Goal: Information Seeking & Learning: Learn about a topic

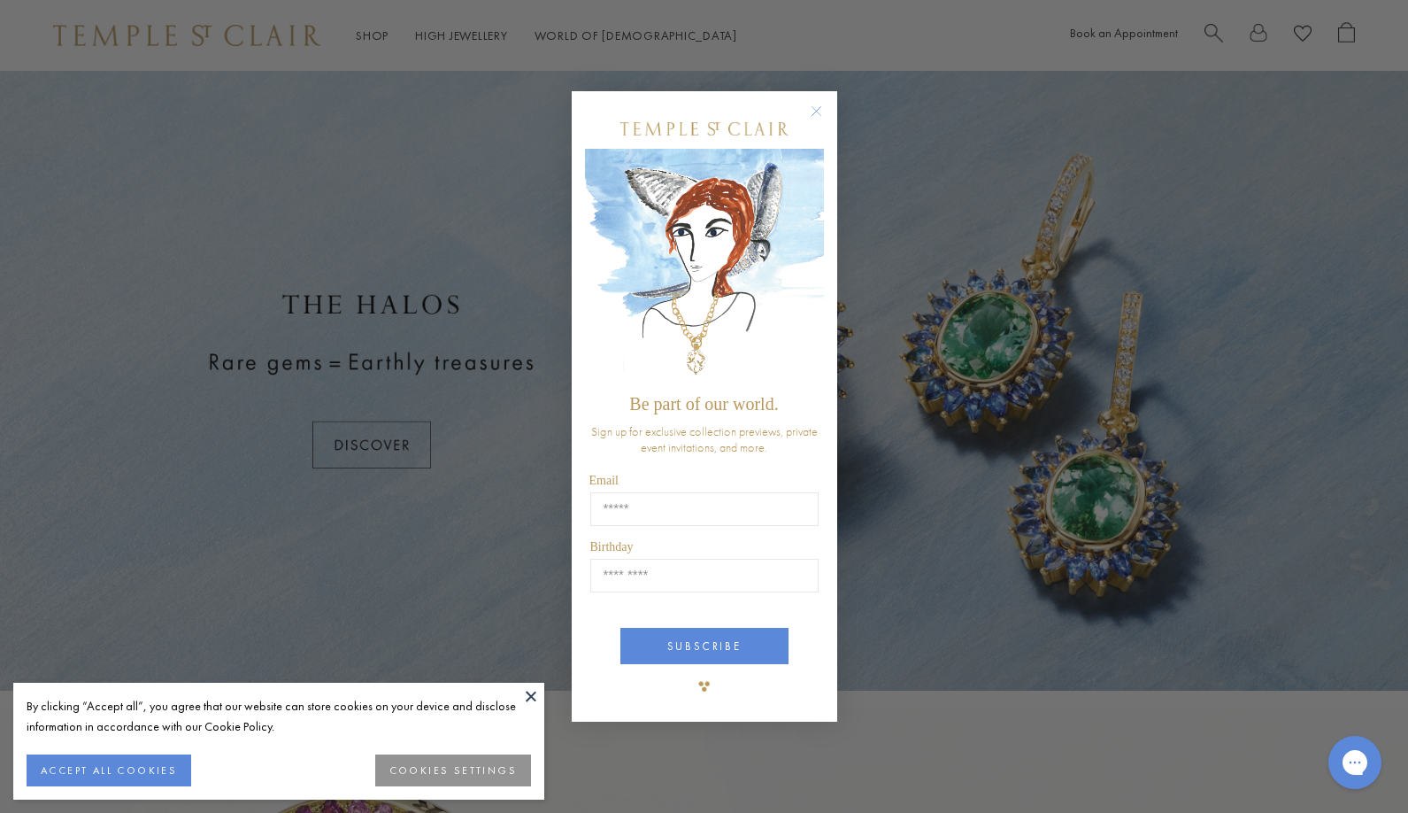
click at [811, 110] on circle "Close dialog" at bounding box center [815, 111] width 21 height 21
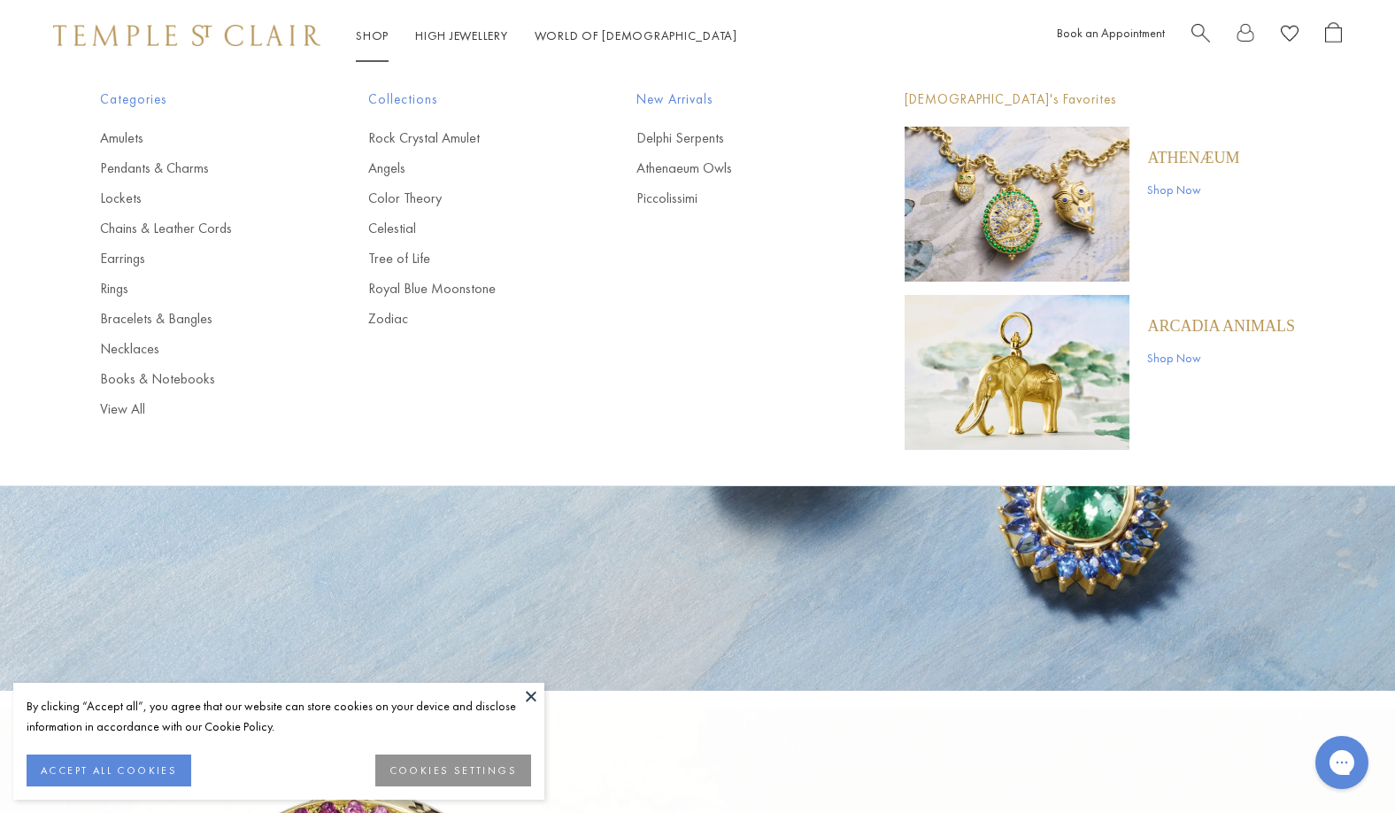
click at [691, 96] on span "New Arrivals" at bounding box center [734, 100] width 197 height 22
click at [682, 136] on link "Delphi Serpents" at bounding box center [734, 137] width 197 height 19
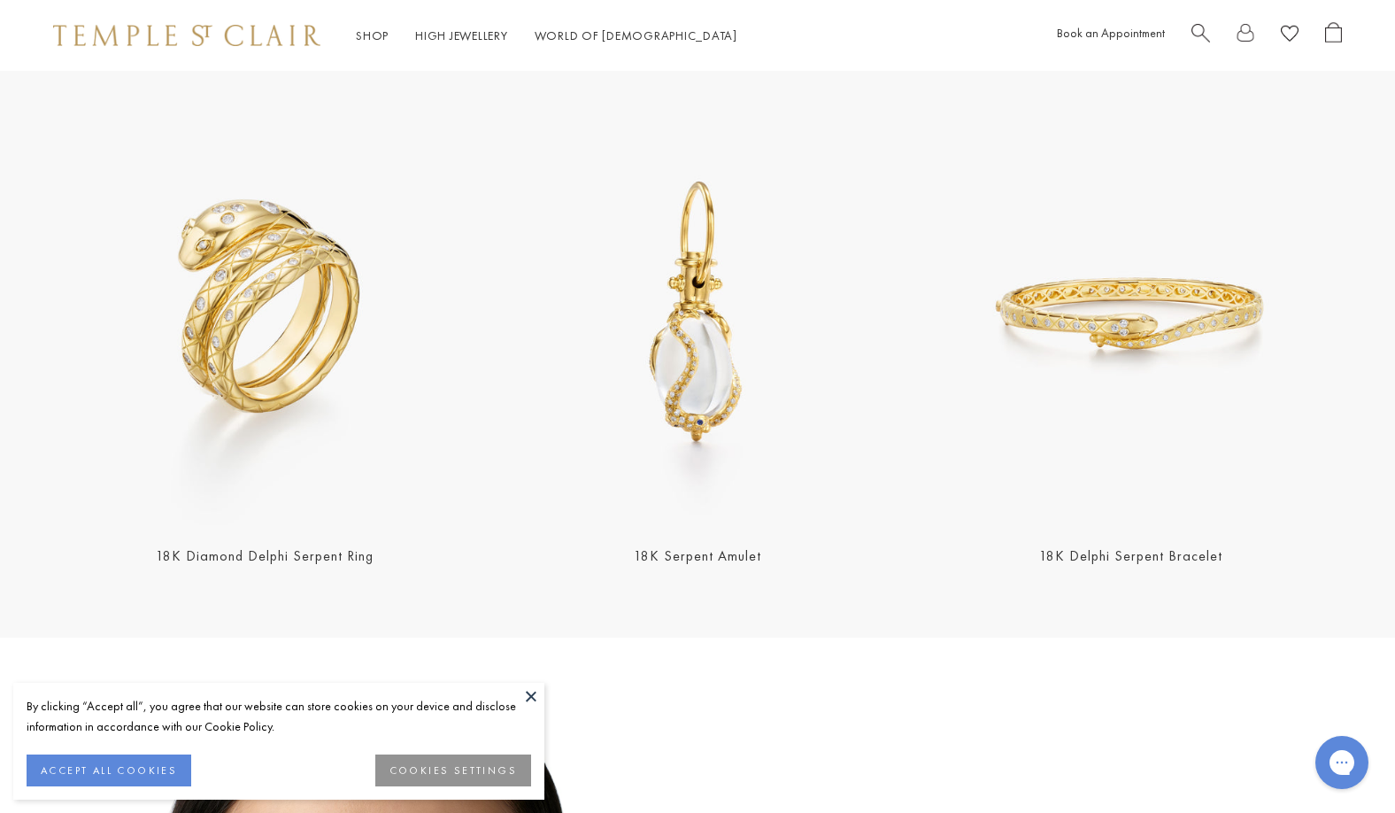
scroll to position [620, 0]
click at [997, 421] on img at bounding box center [1131, 313] width 422 height 422
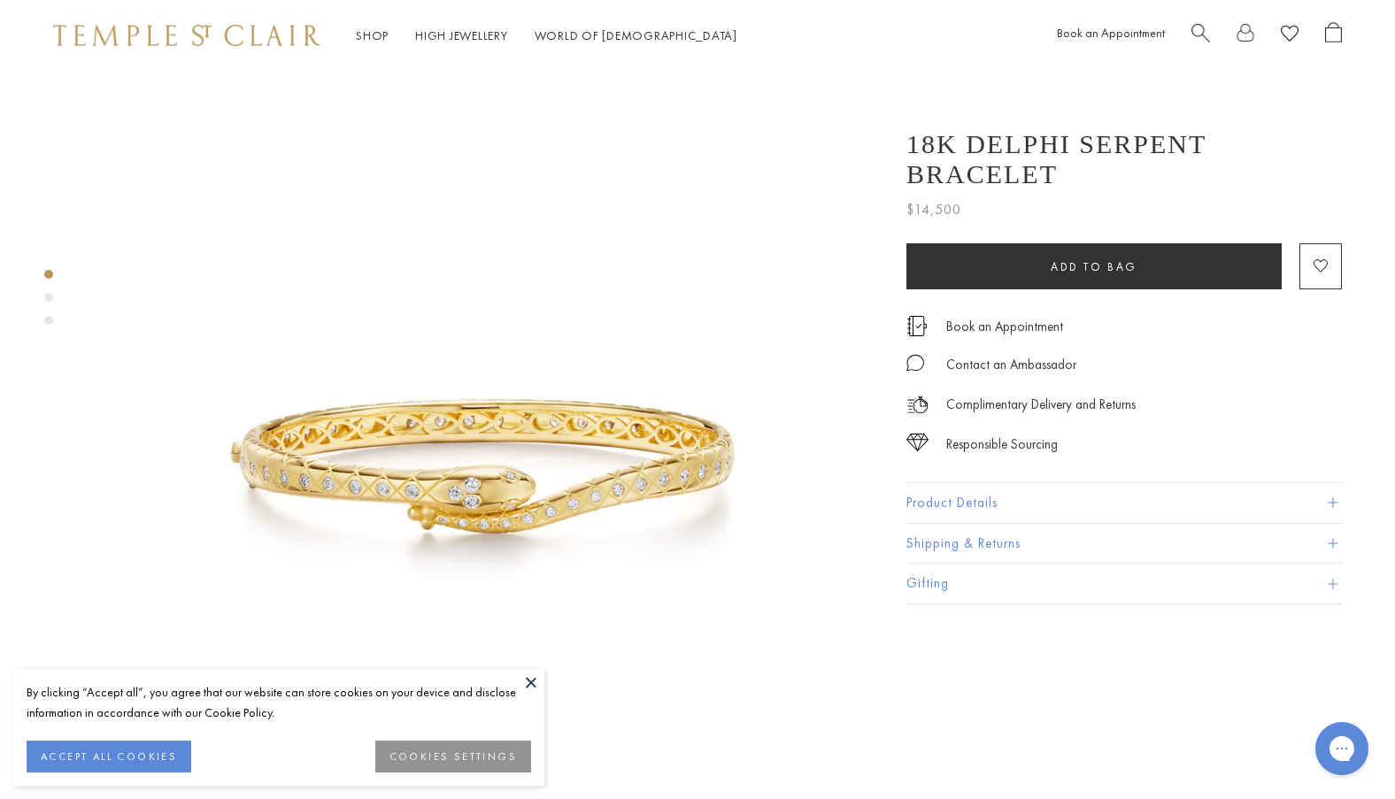
click at [45, 297] on div "Product gallery navigation" at bounding box center [48, 297] width 9 height 9
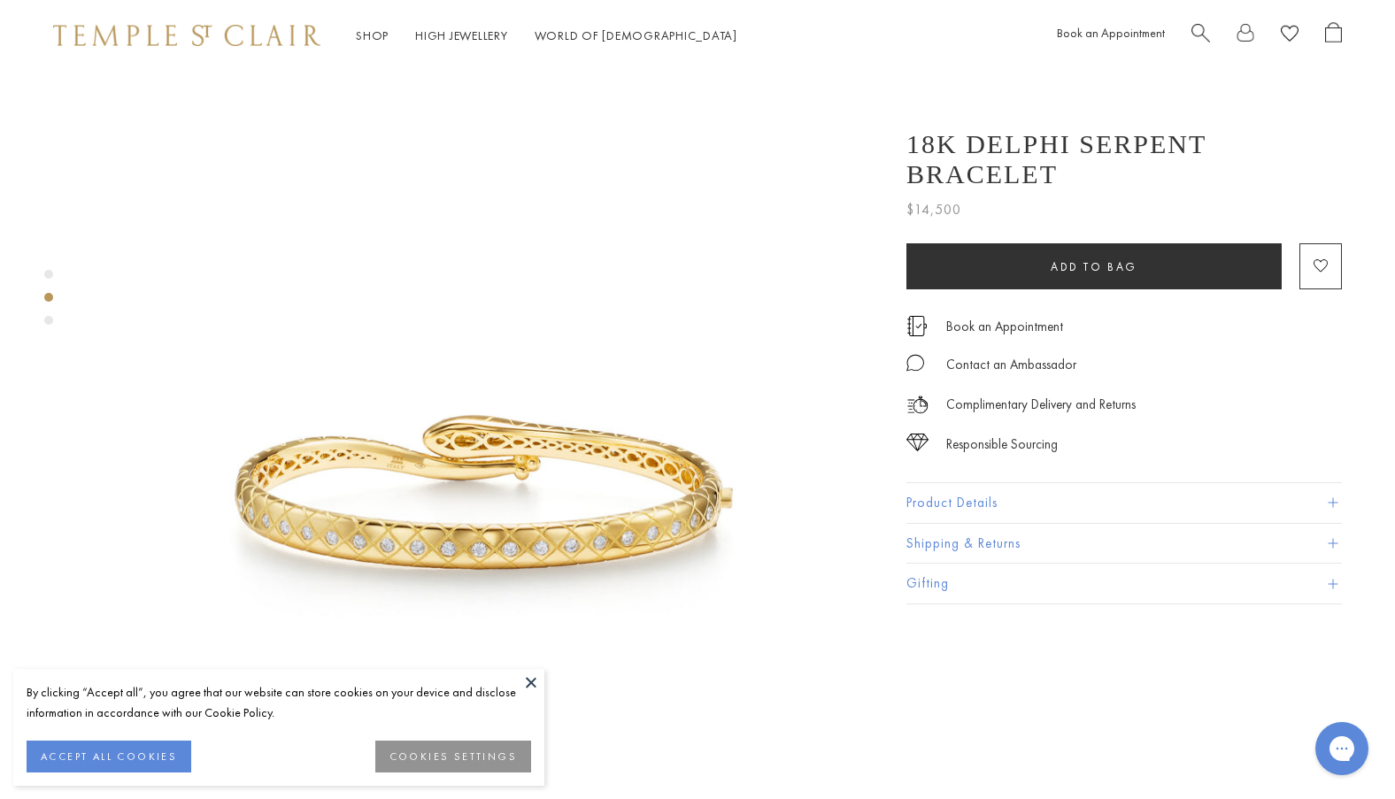
click at [47, 324] on div "Product gallery navigation" at bounding box center [48, 320] width 9 height 9
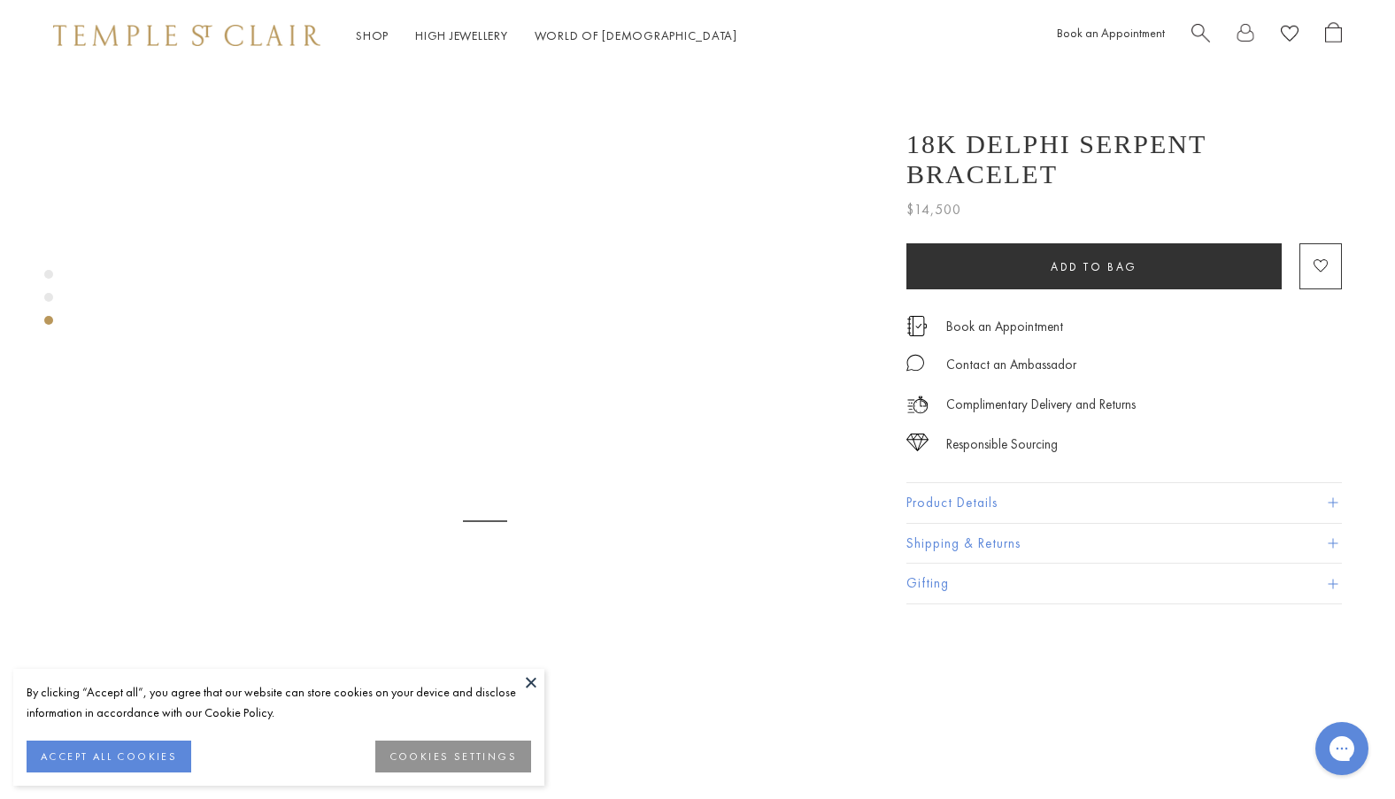
scroll to position [1585, 0]
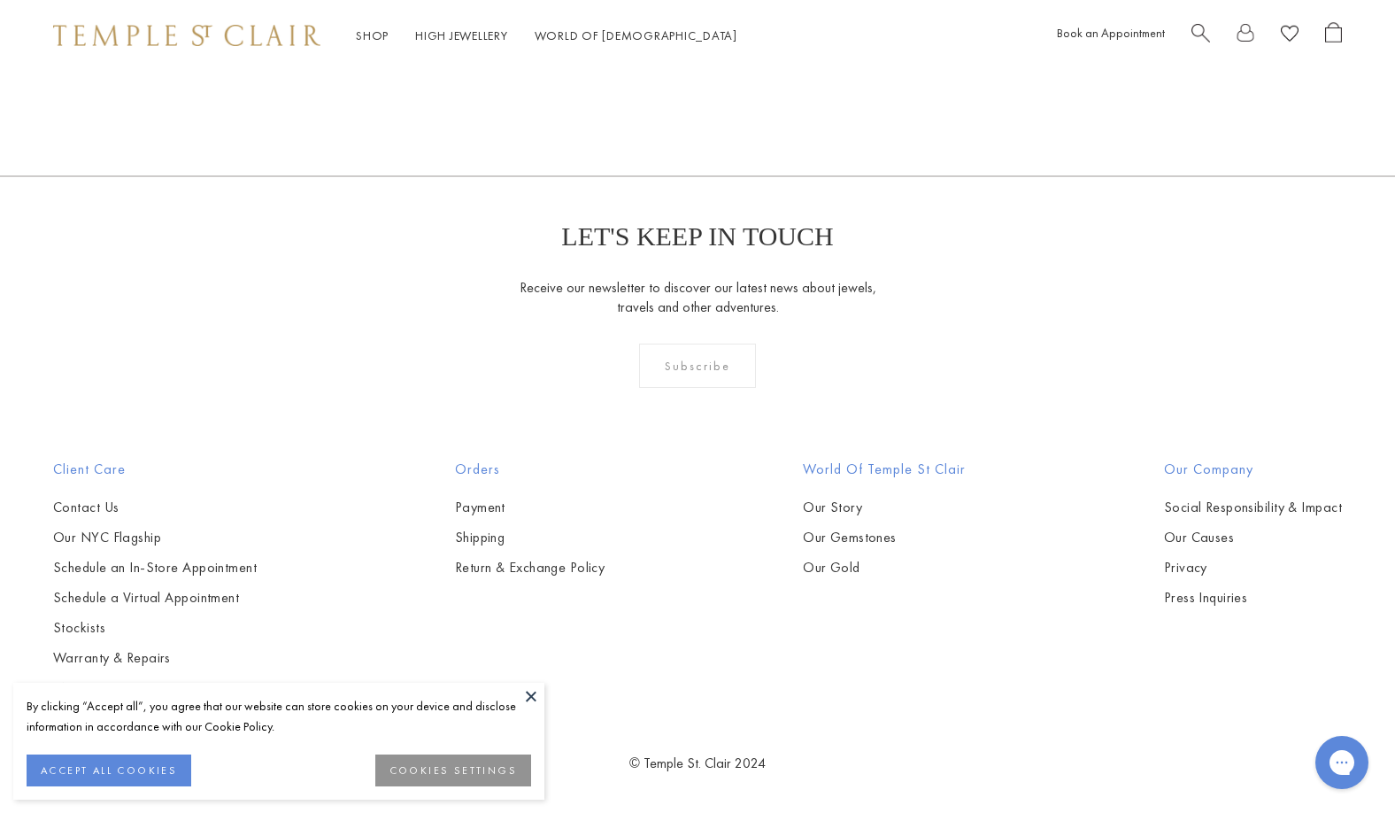
scroll to position [3388, 0]
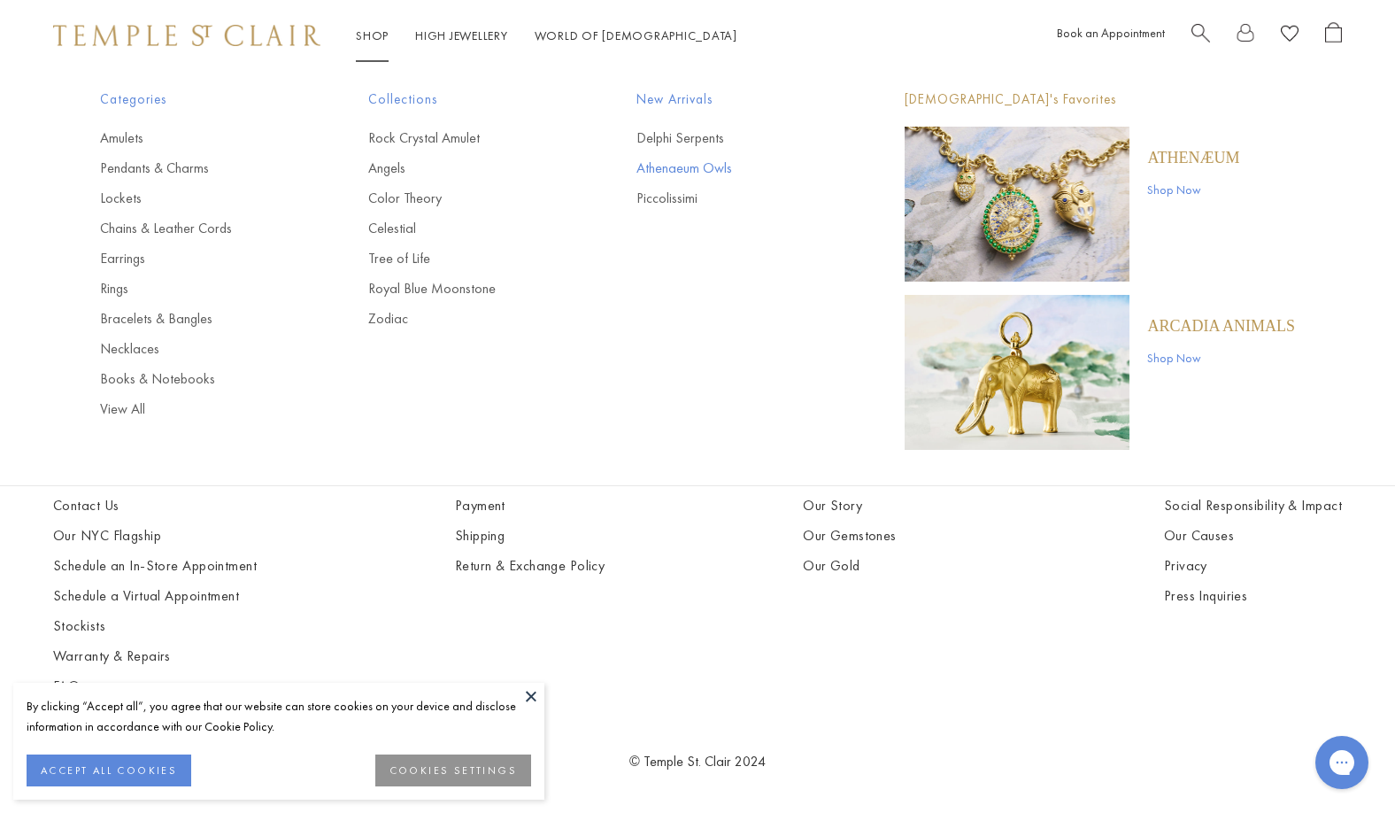
click at [689, 166] on link "Athenaeum Owls" at bounding box center [734, 167] width 197 height 19
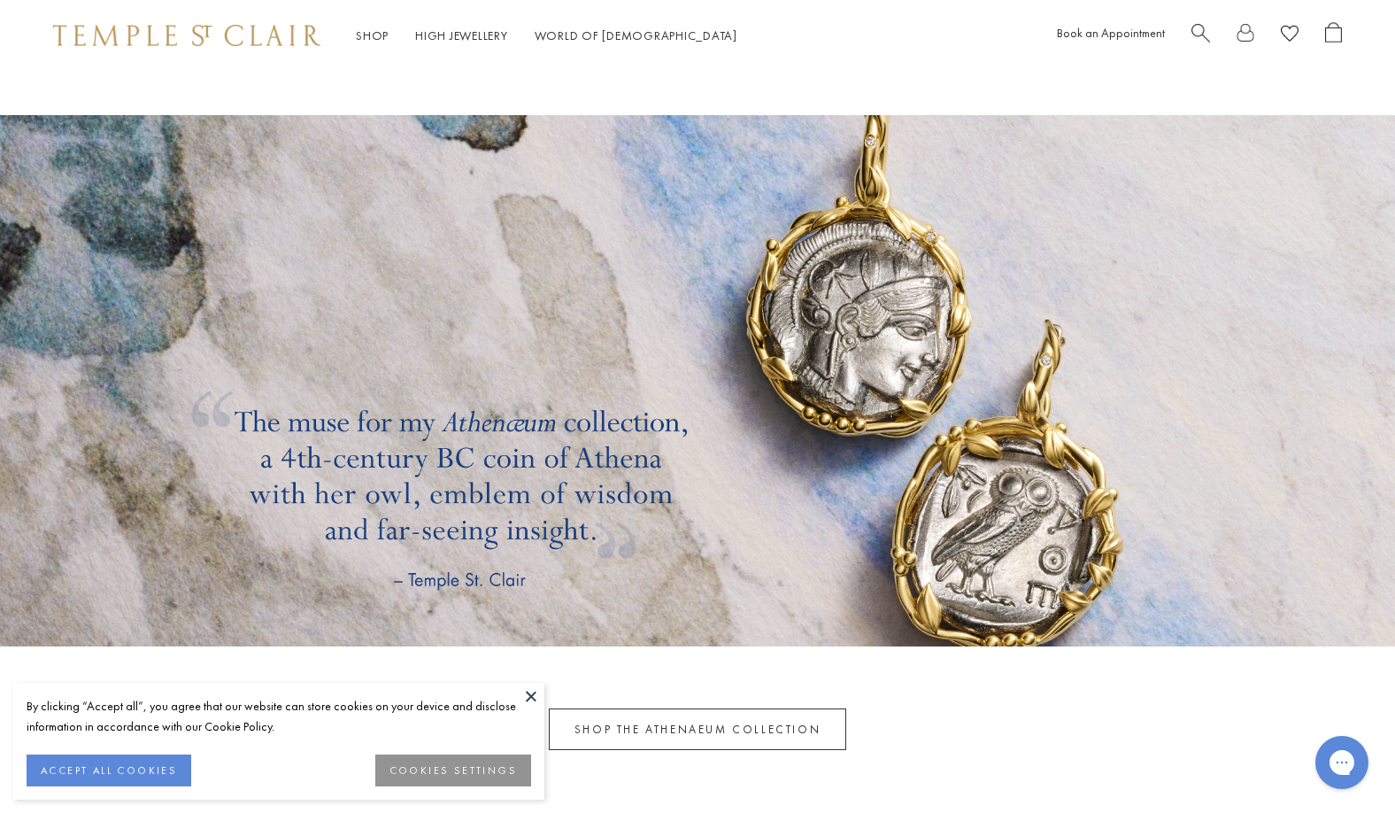
scroll to position [5222, 0]
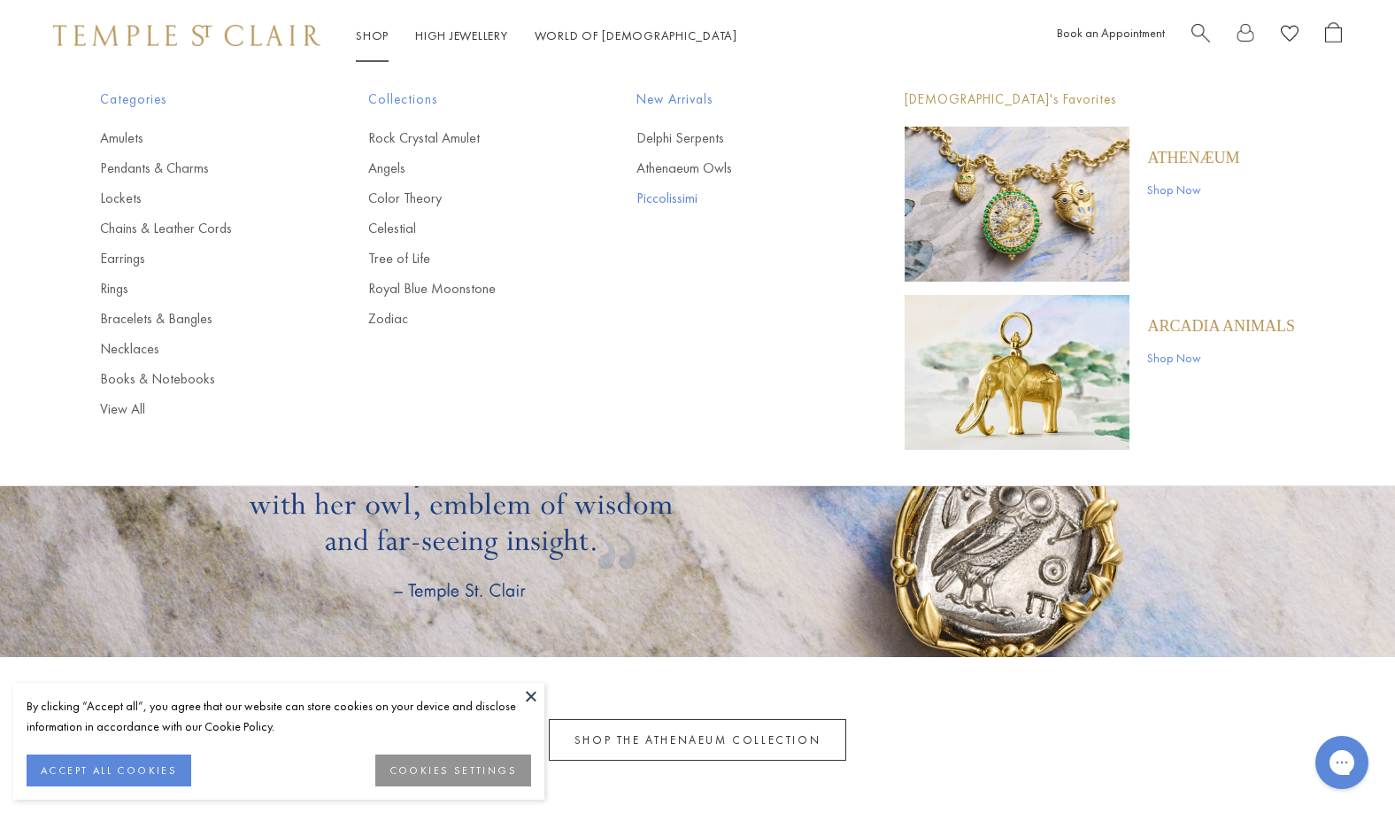
click at [694, 194] on link "Piccolissimi" at bounding box center [734, 198] width 197 height 19
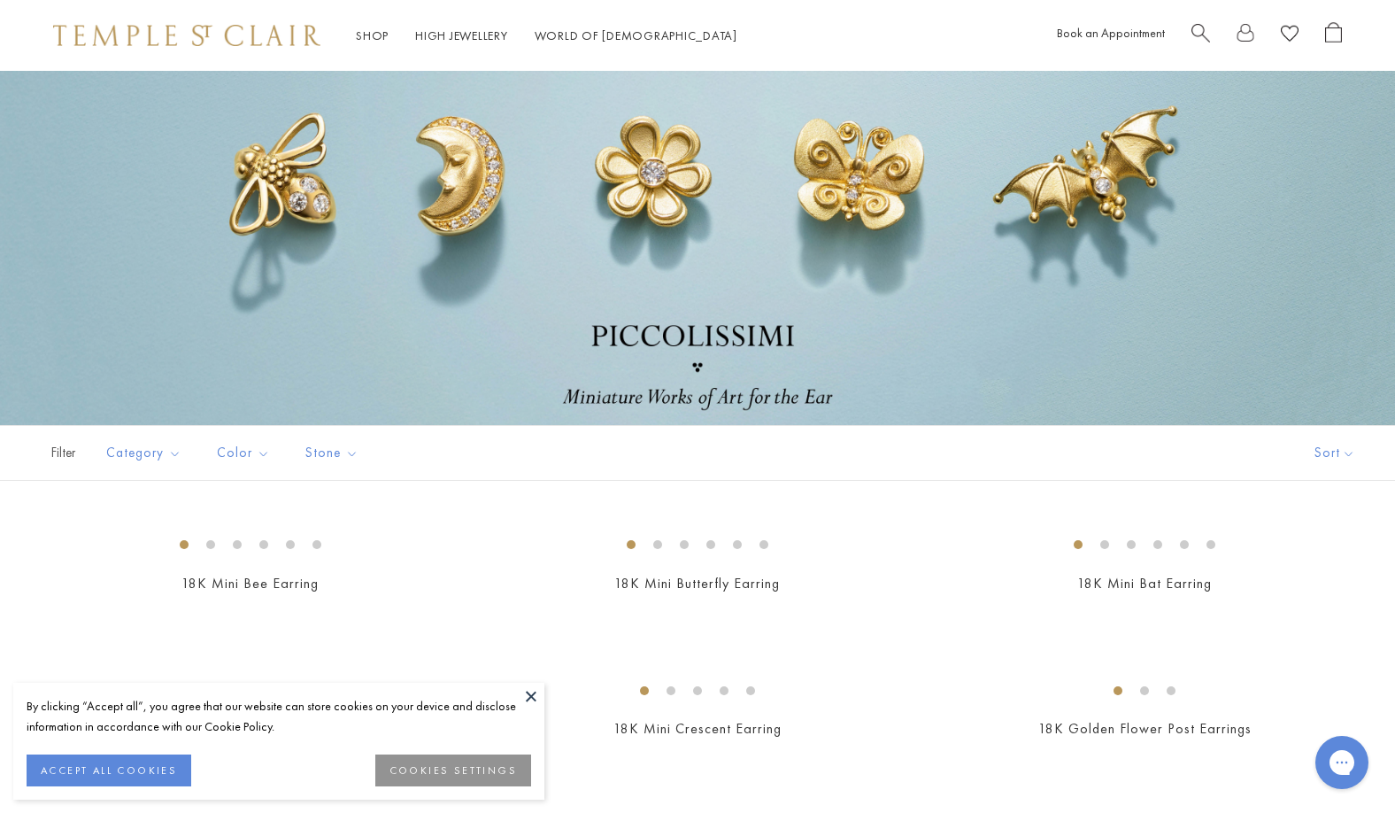
click at [240, 35] on img at bounding box center [186, 35] width 267 height 21
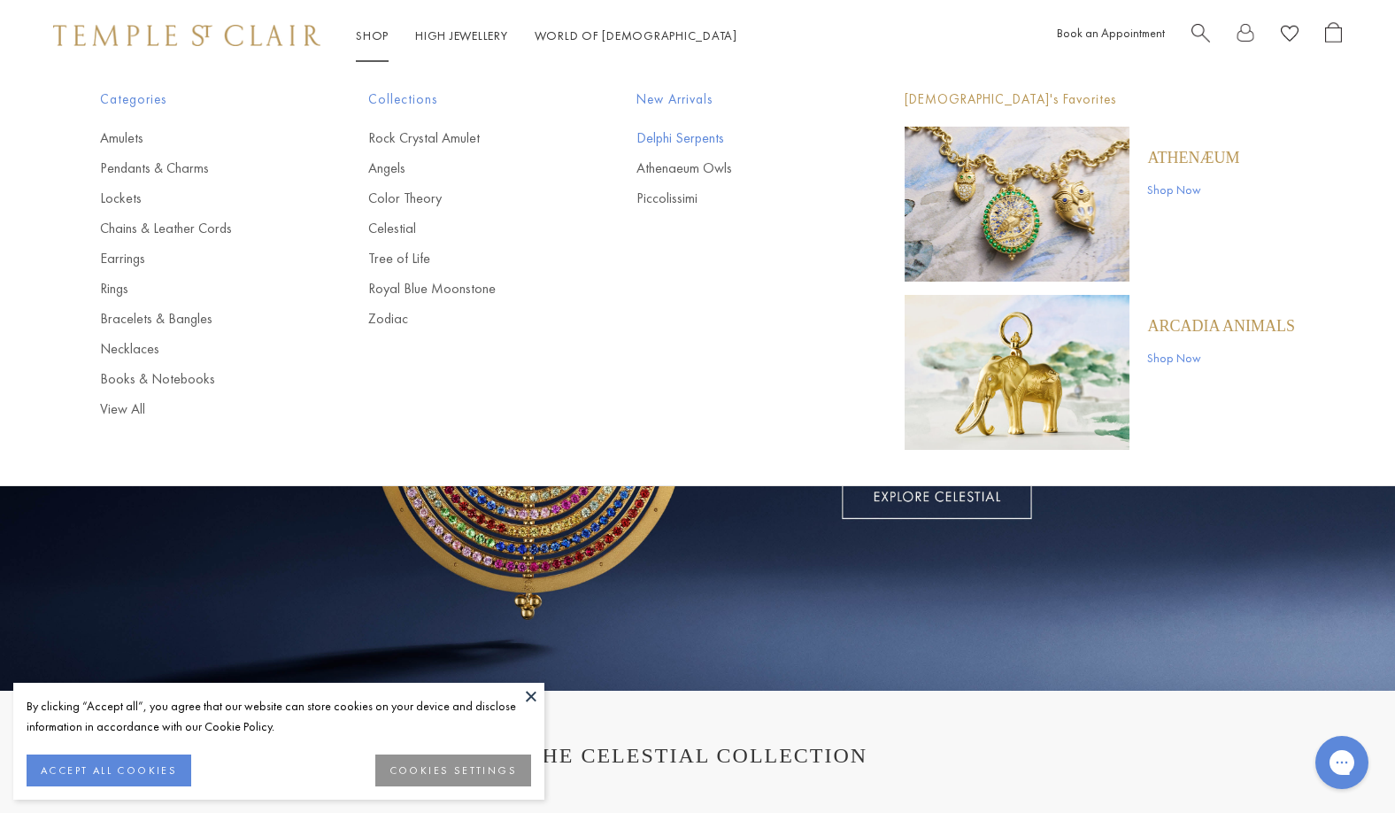
click at [691, 135] on link "Delphi Serpents" at bounding box center [734, 137] width 197 height 19
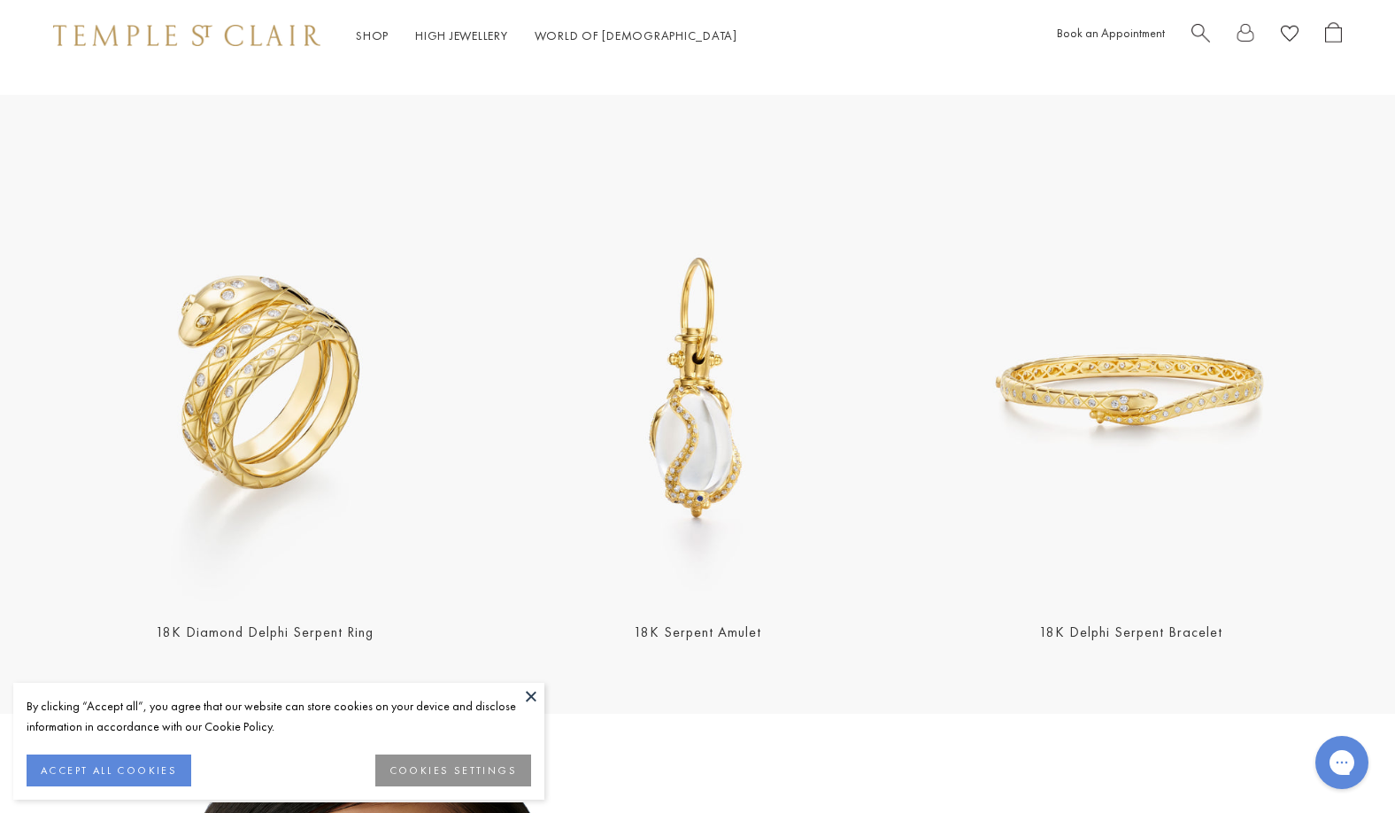
scroll to position [620, 0]
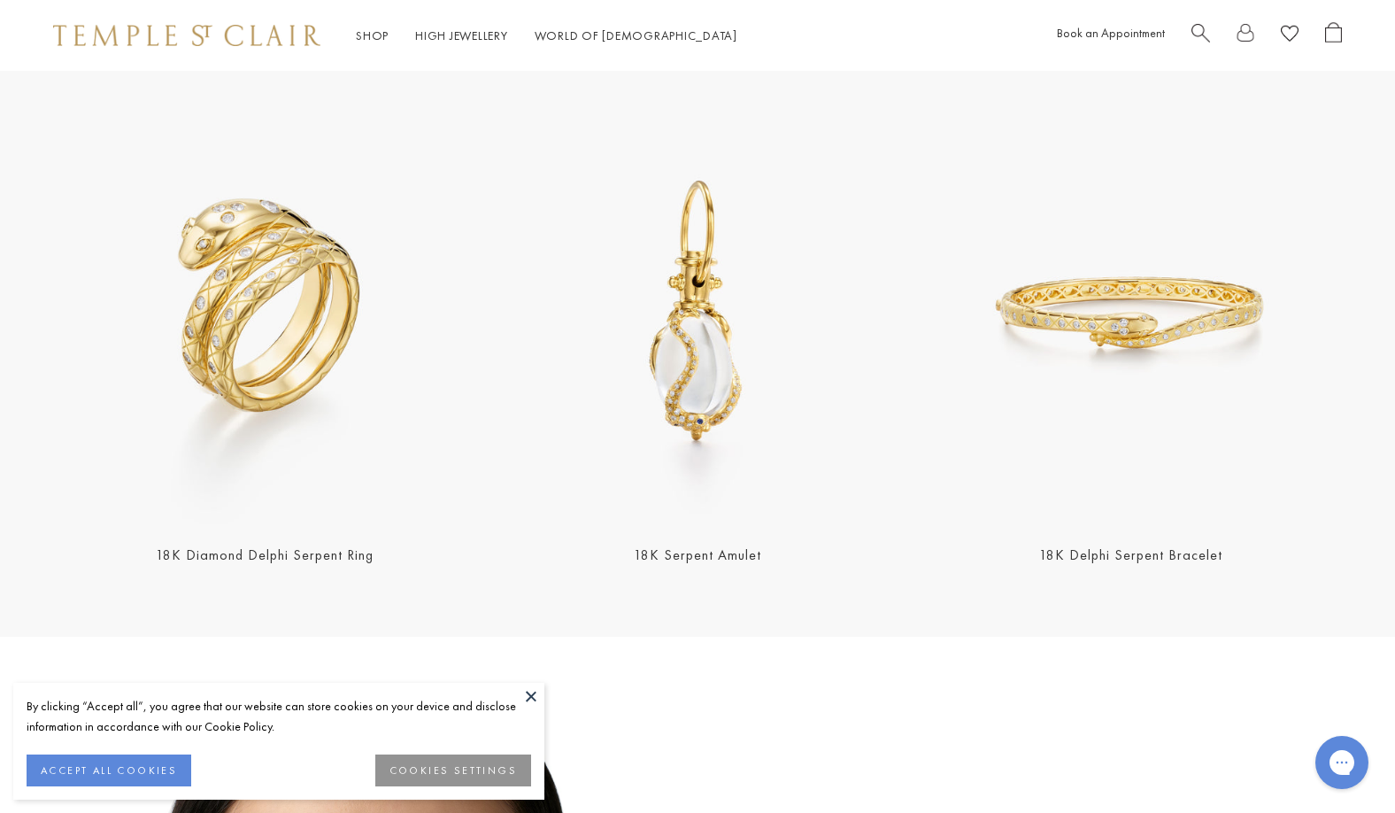
click at [245, 319] on img at bounding box center [264, 313] width 422 height 422
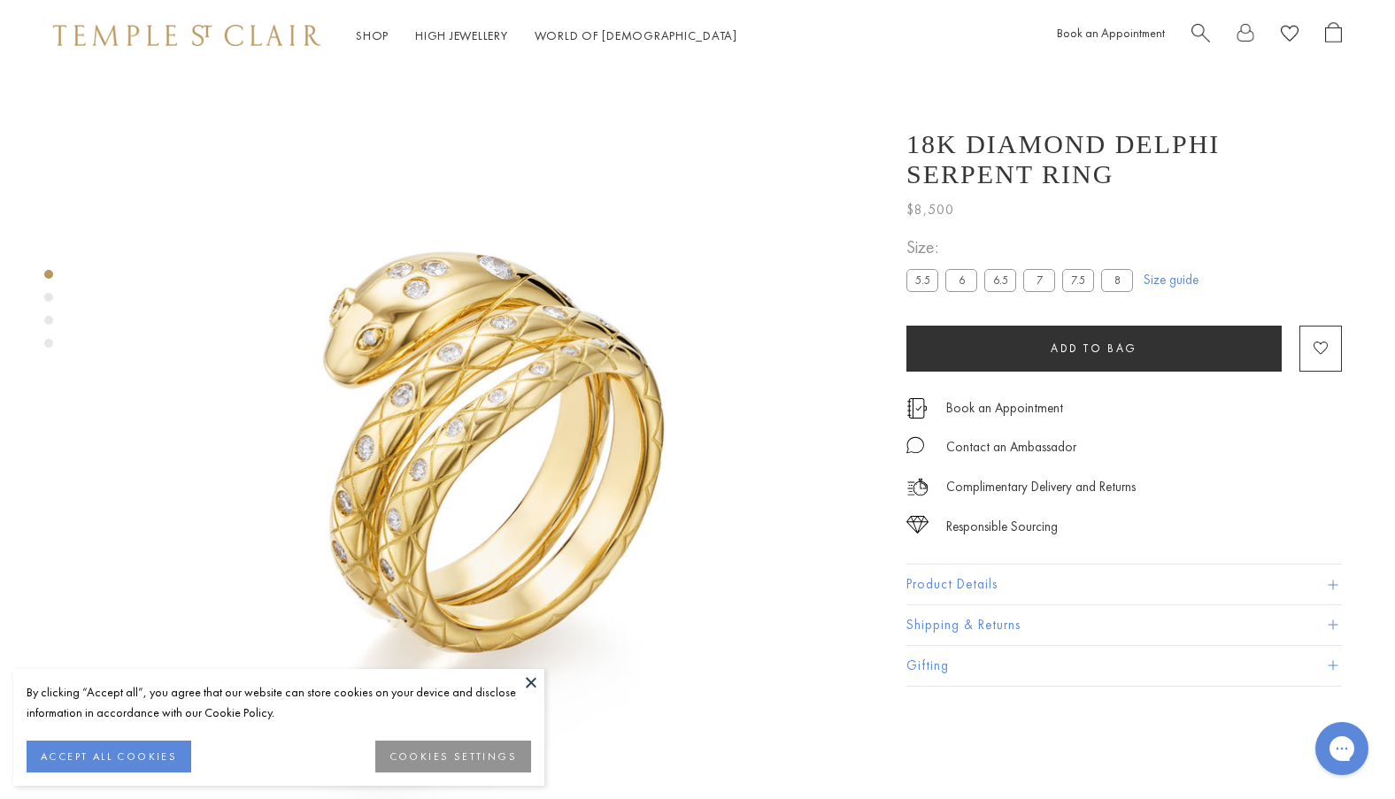
scroll to position [71, 0]
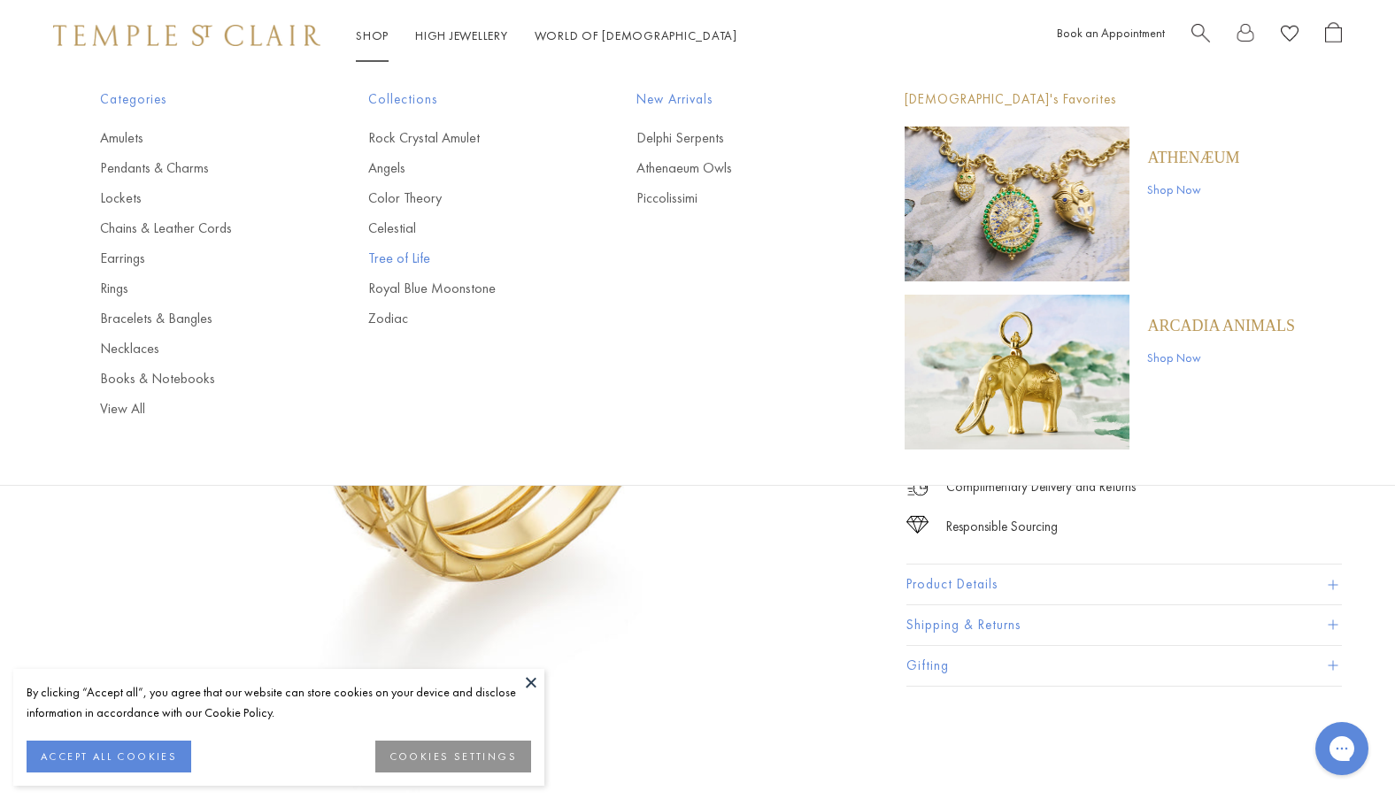
click at [420, 259] on link "Tree of Life" at bounding box center [466, 258] width 197 height 19
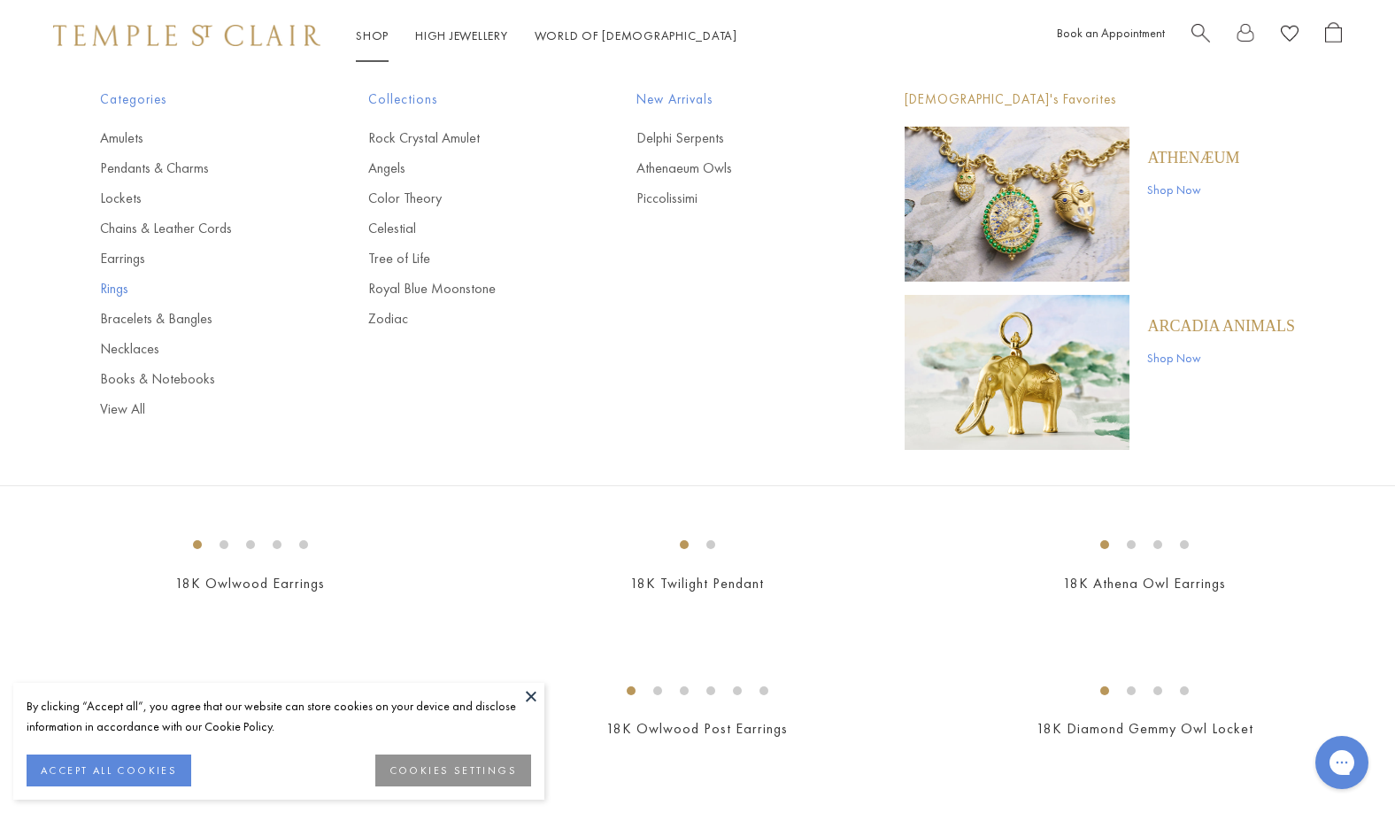
click at [119, 292] on link "Rings" at bounding box center [198, 288] width 197 height 19
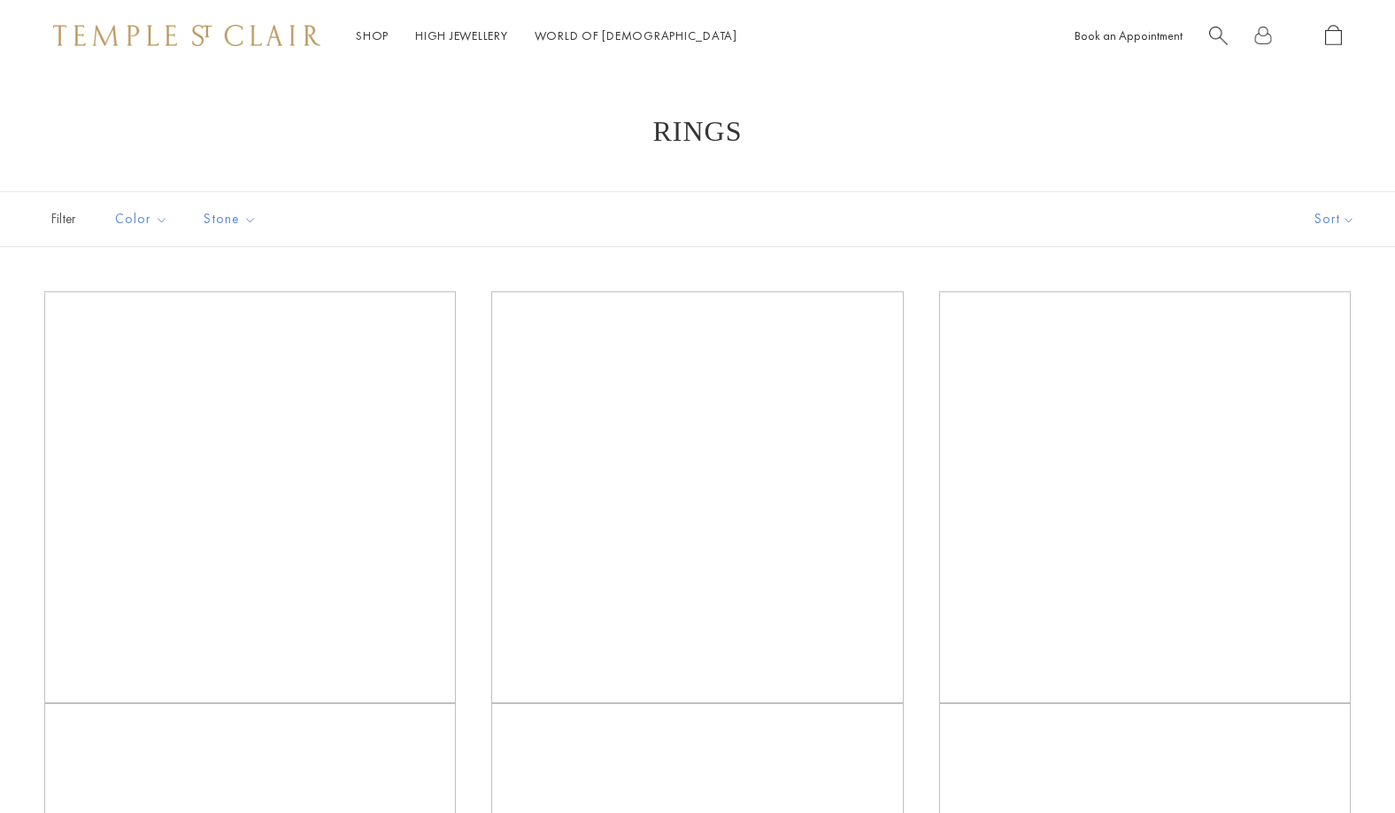
click at [1336, 224] on button "Sort" at bounding box center [1335, 219] width 120 height 54
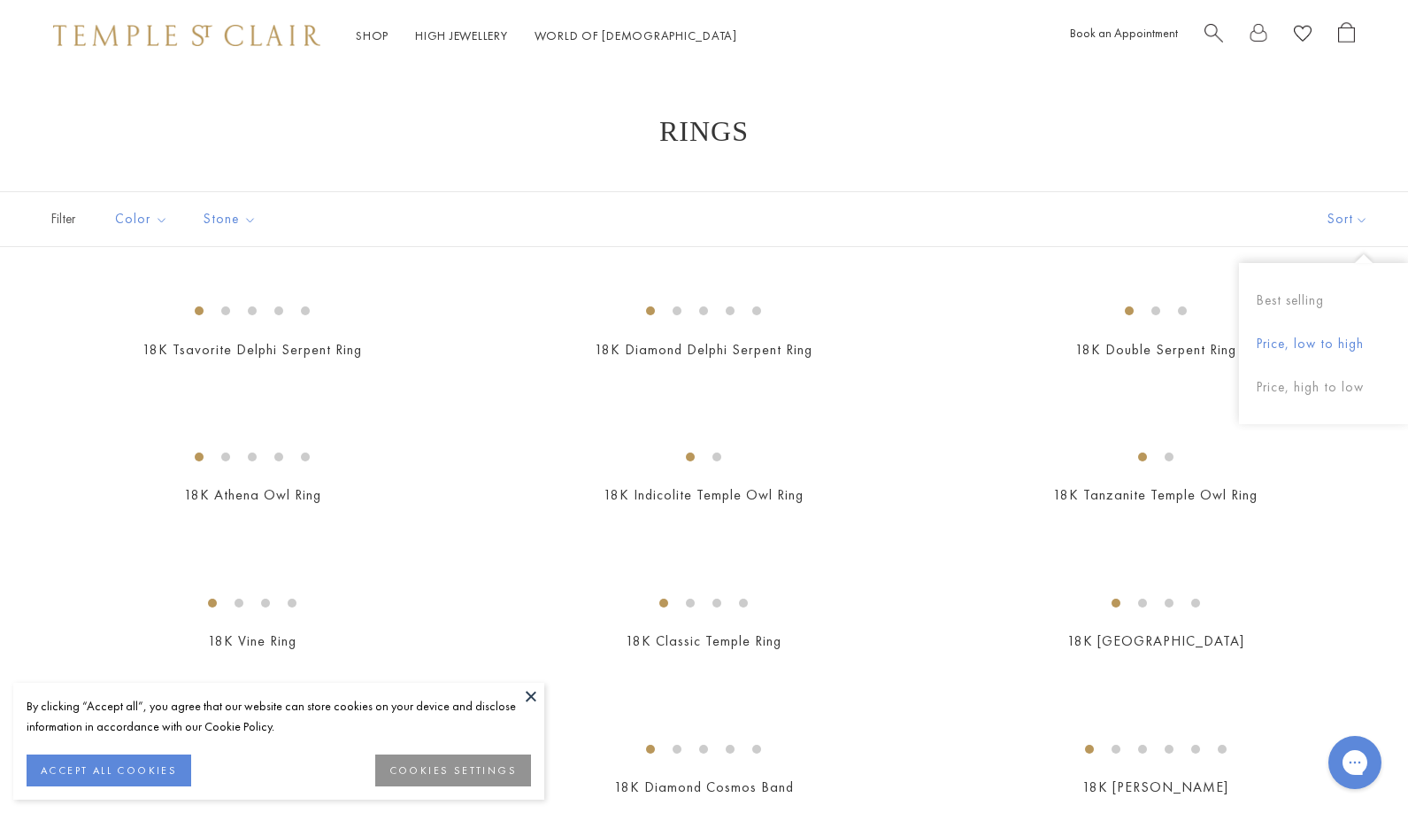
click at [1325, 335] on button "Price, low to high" at bounding box center [1323, 343] width 169 height 43
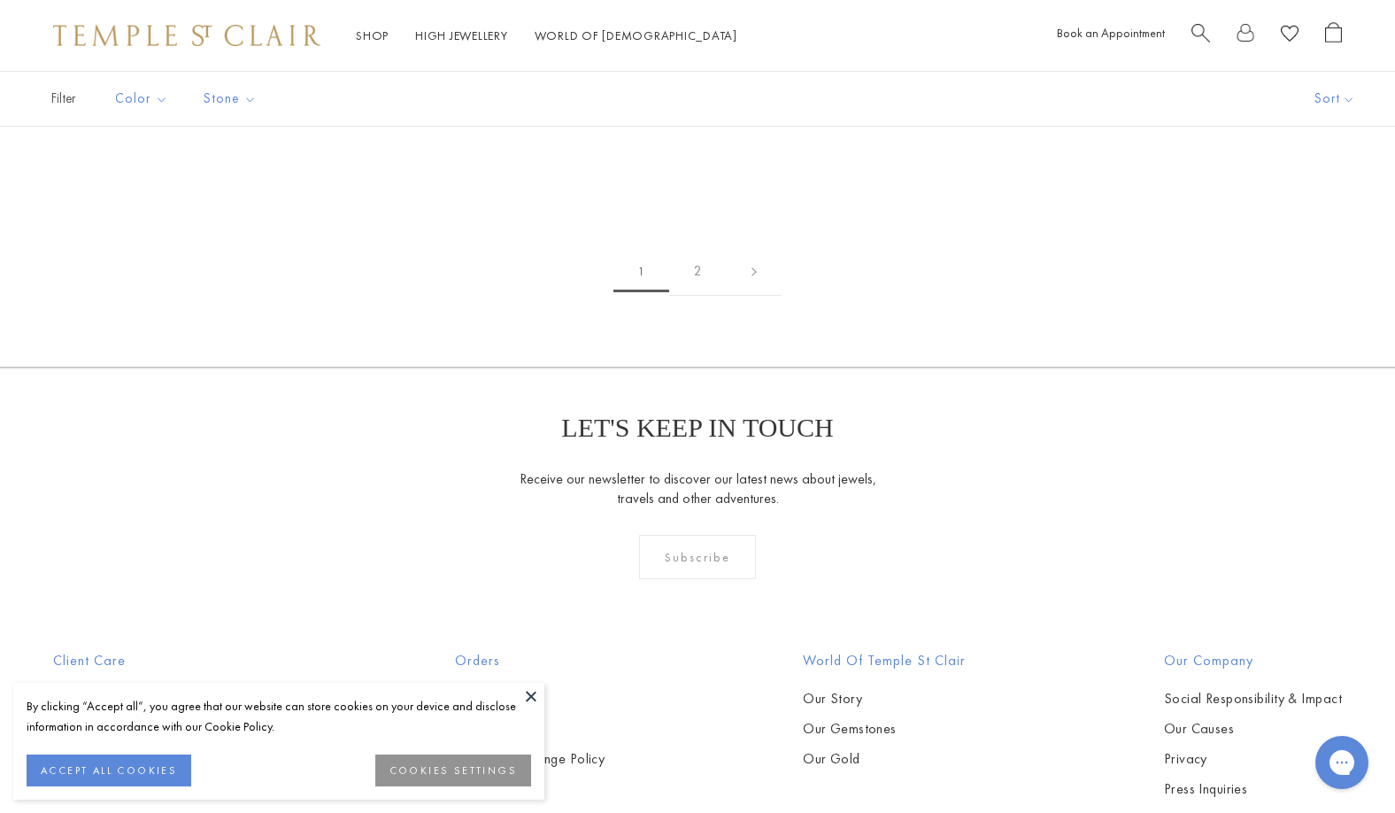
scroll to position [2478, 0]
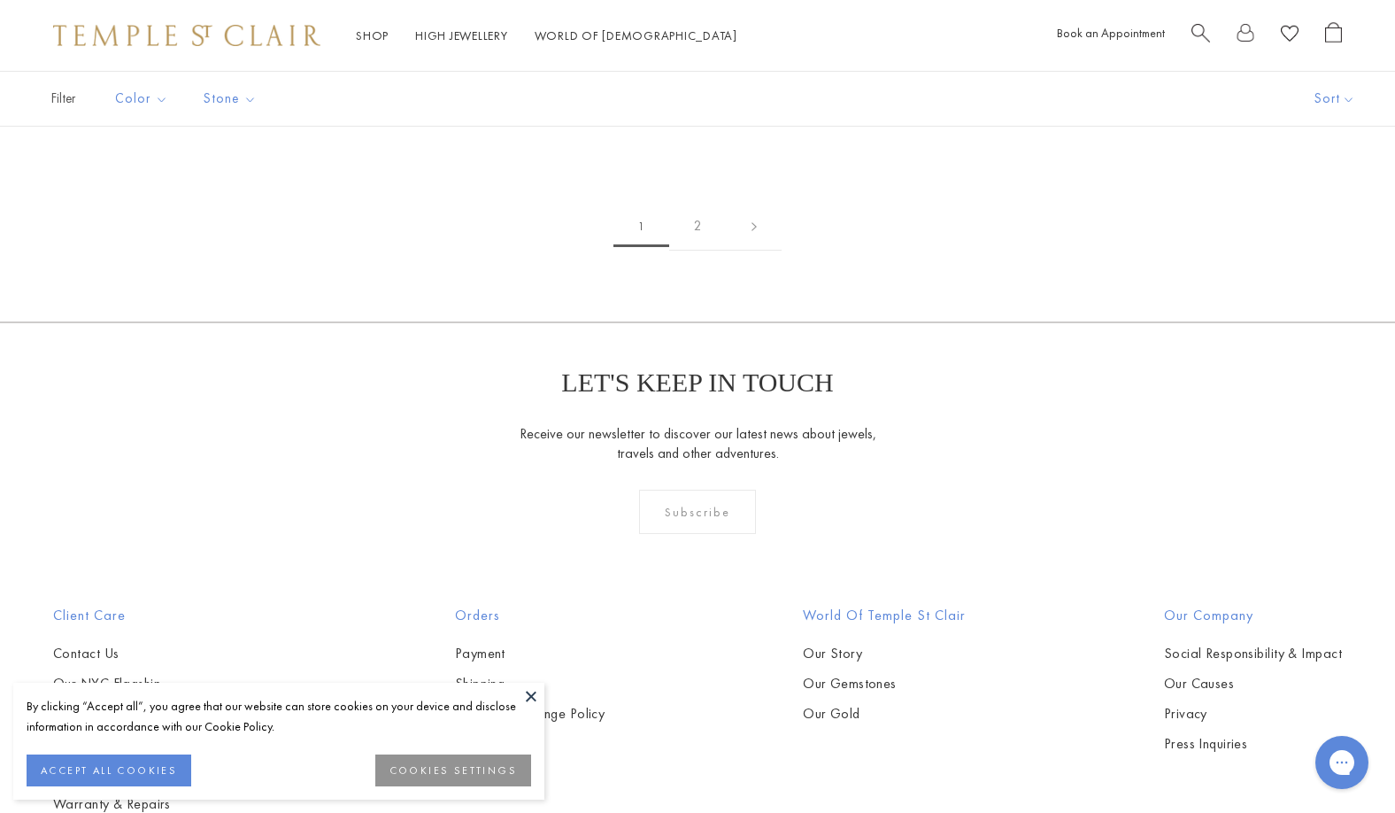
click at [528, 695] on button at bounding box center [531, 695] width 27 height 27
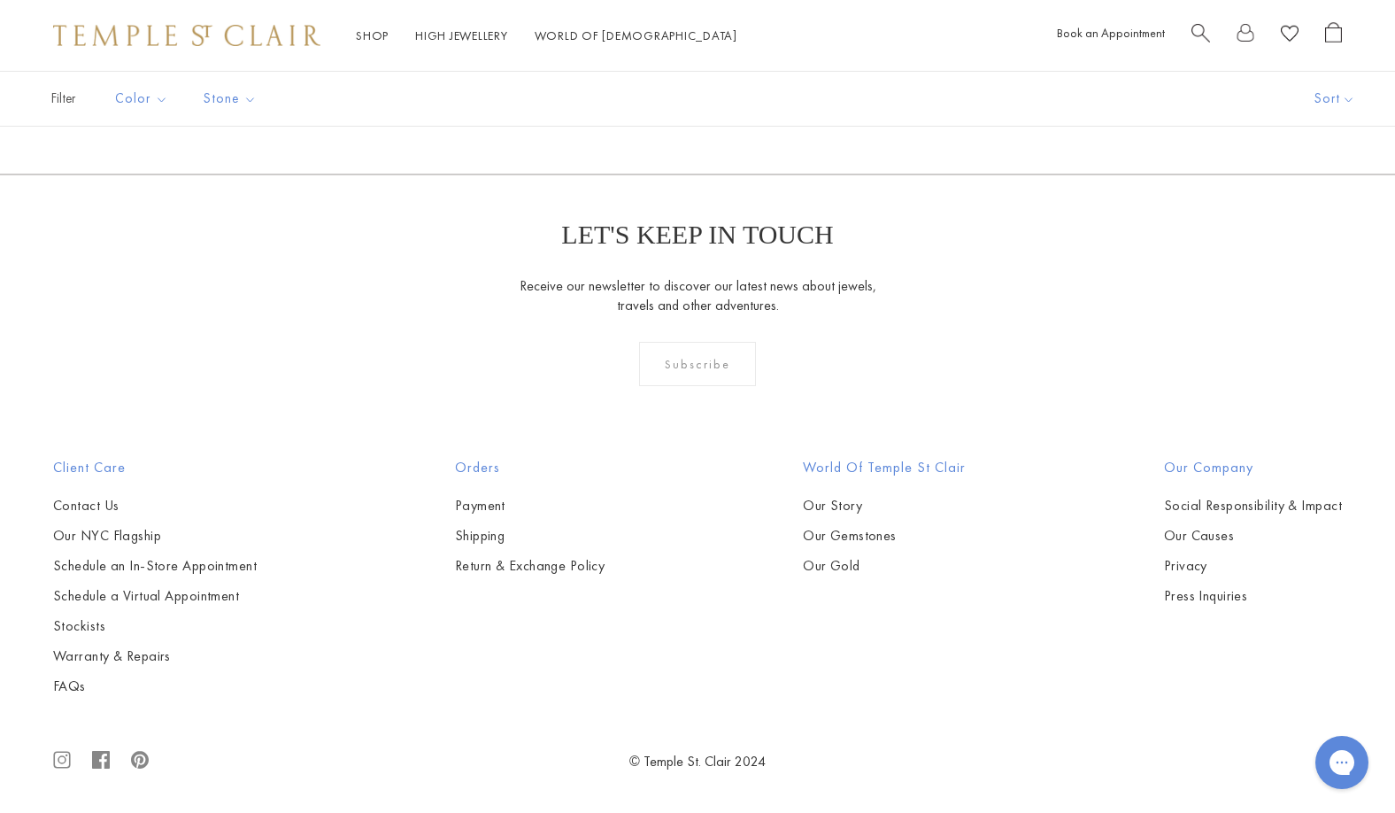
scroll to position [5931, 0]
click at [0, 0] on img at bounding box center [0, 0] width 0 height 0
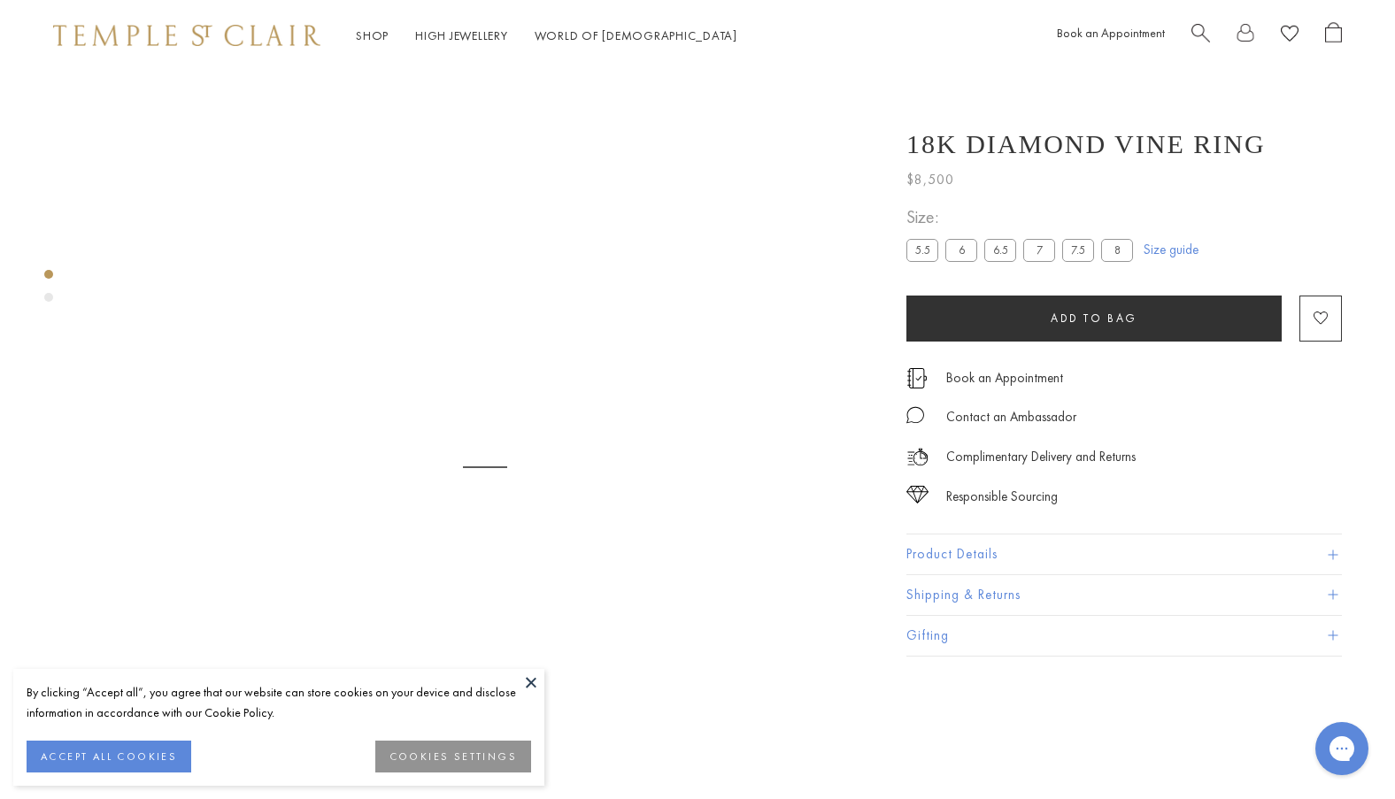
scroll to position [71, 0]
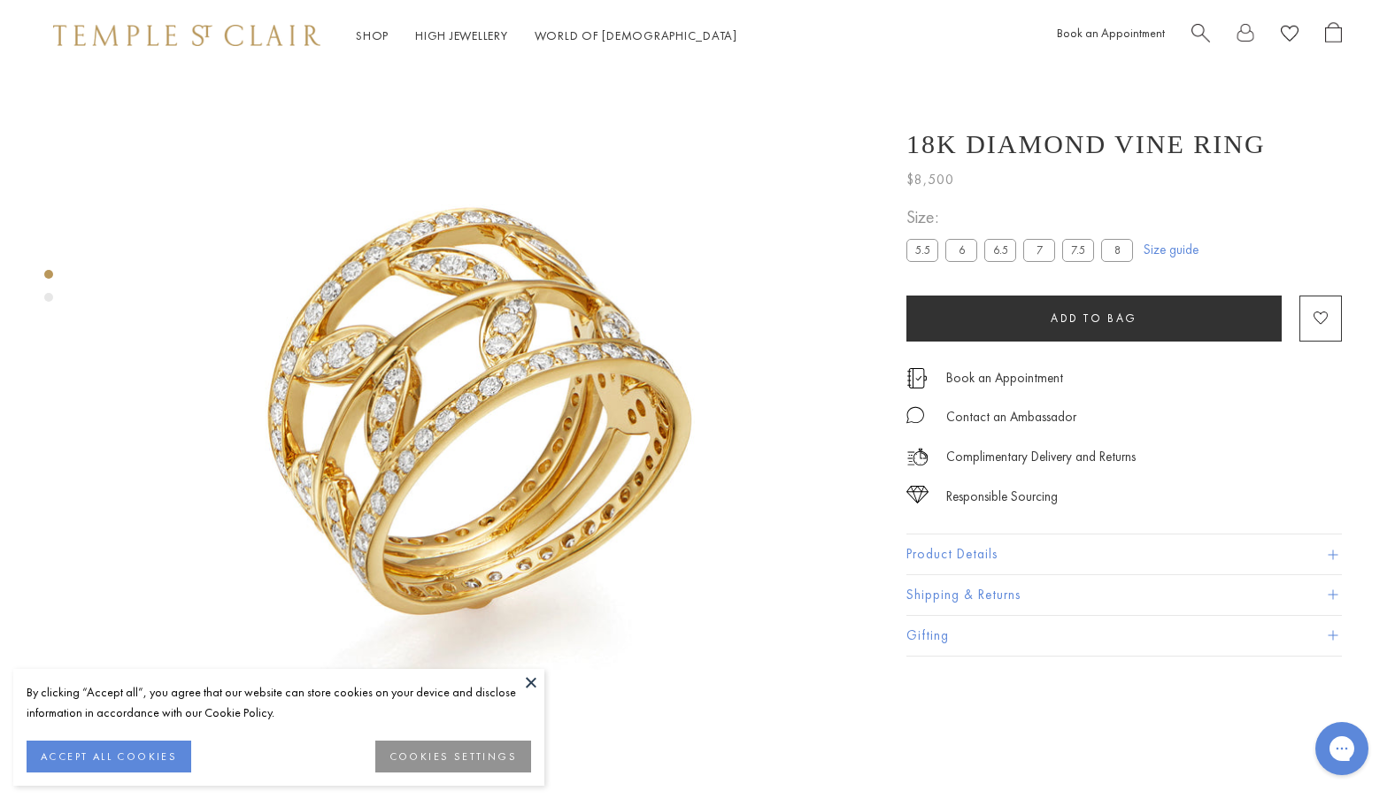
click at [45, 299] on div "Product gallery navigation" at bounding box center [48, 297] width 9 height 9
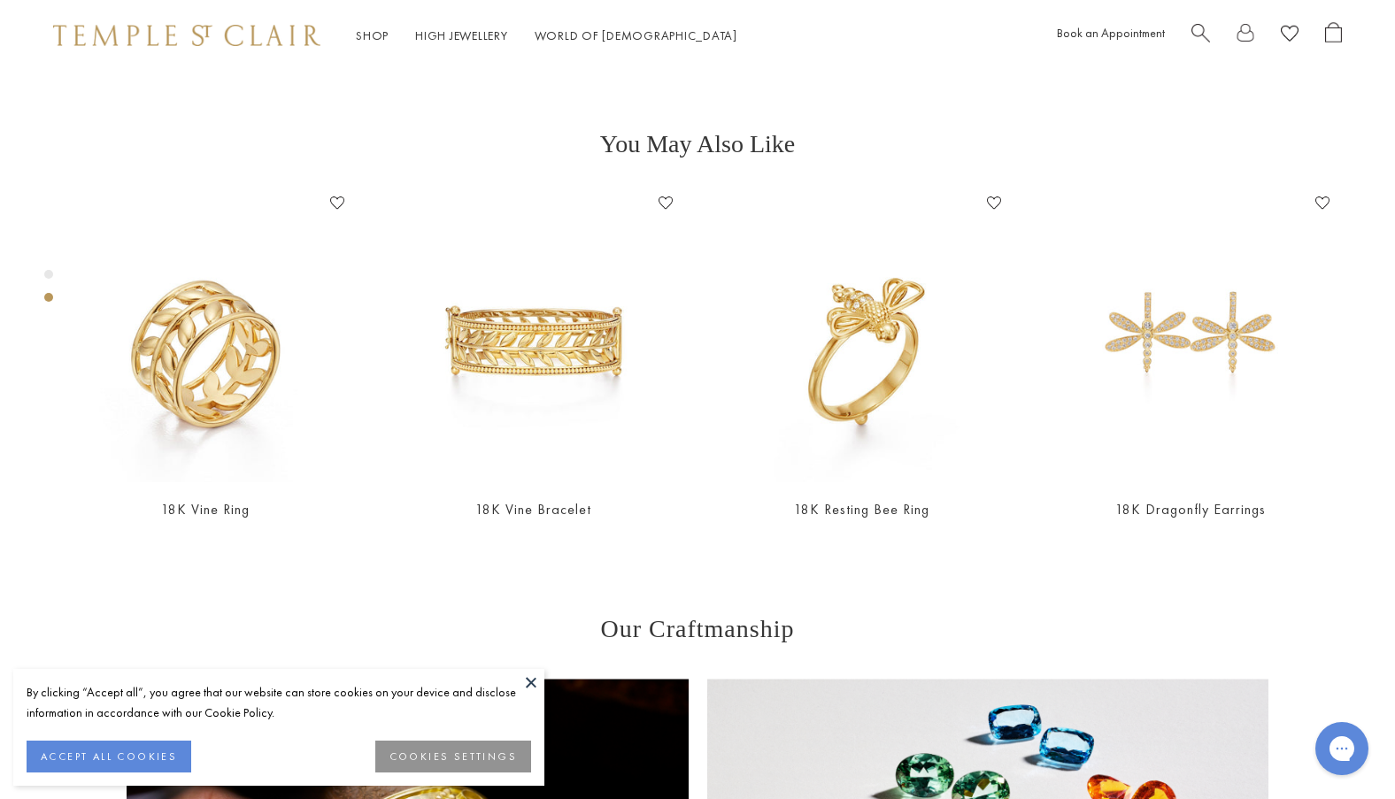
scroll to position [793, 0]
click at [524, 677] on button at bounding box center [531, 682] width 27 height 27
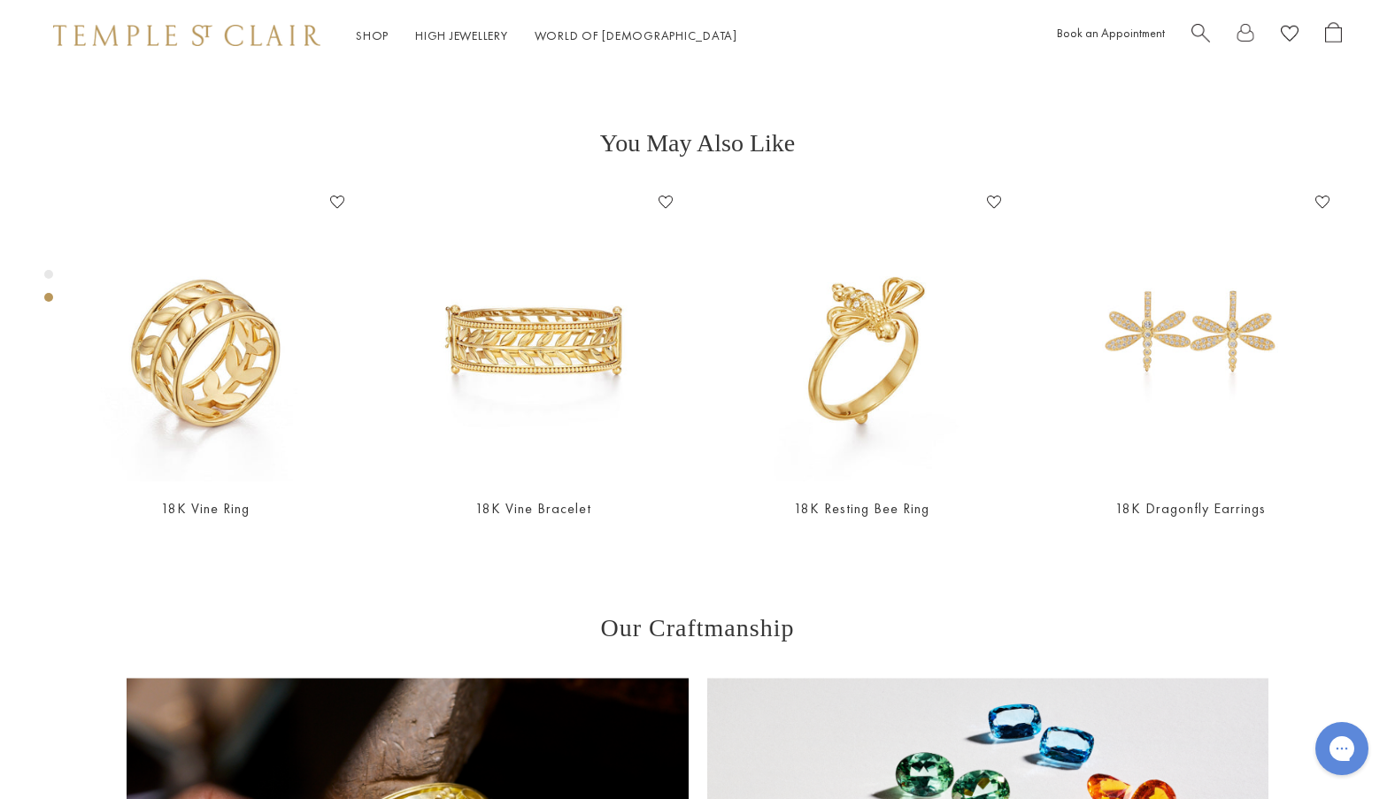
scroll to position [1236, 0]
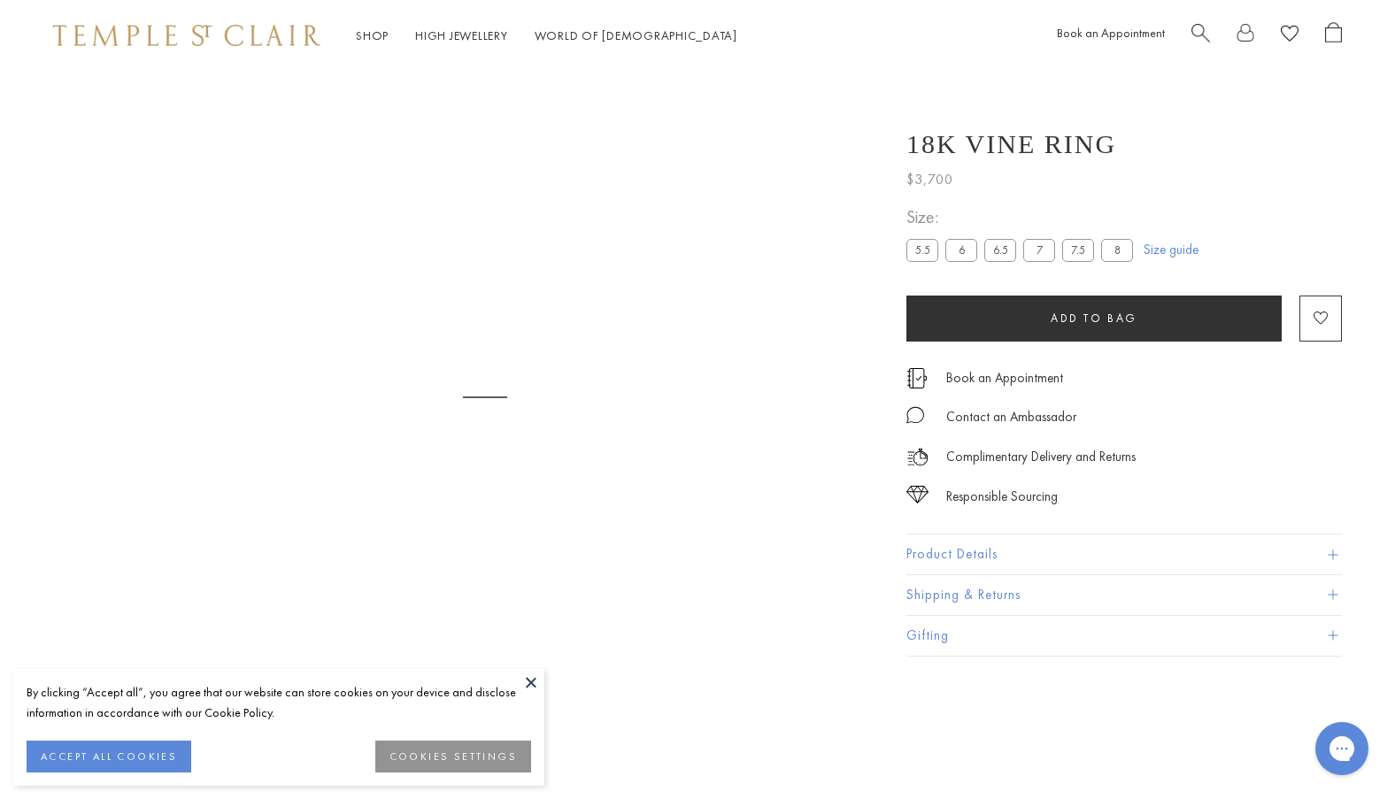
scroll to position [71, 0]
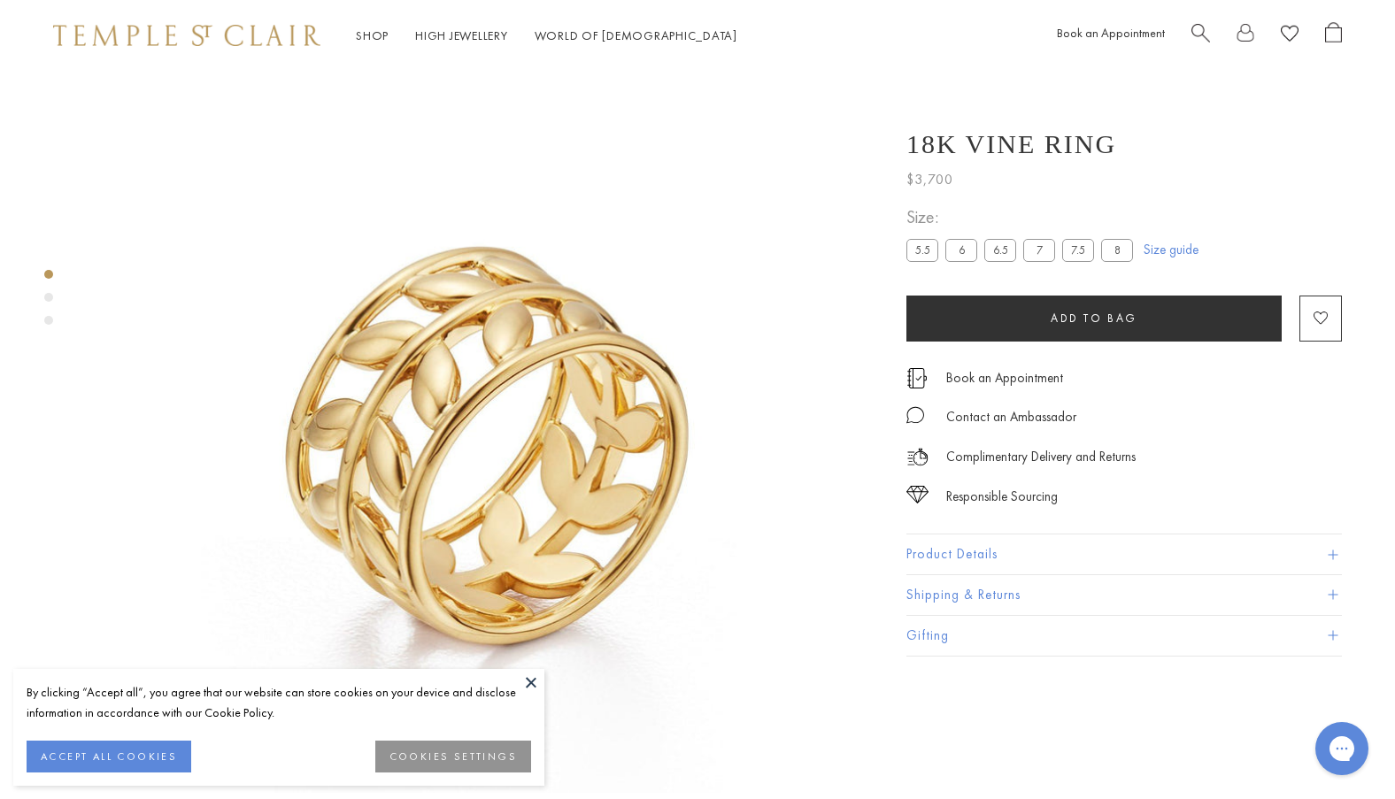
click at [50, 303] on div "Product gallery navigation" at bounding box center [48, 302] width 9 height 73
click at [49, 291] on div "Product gallery navigation" at bounding box center [48, 302] width 9 height 73
click at [46, 296] on div "Product gallery navigation" at bounding box center [48, 297] width 9 height 9
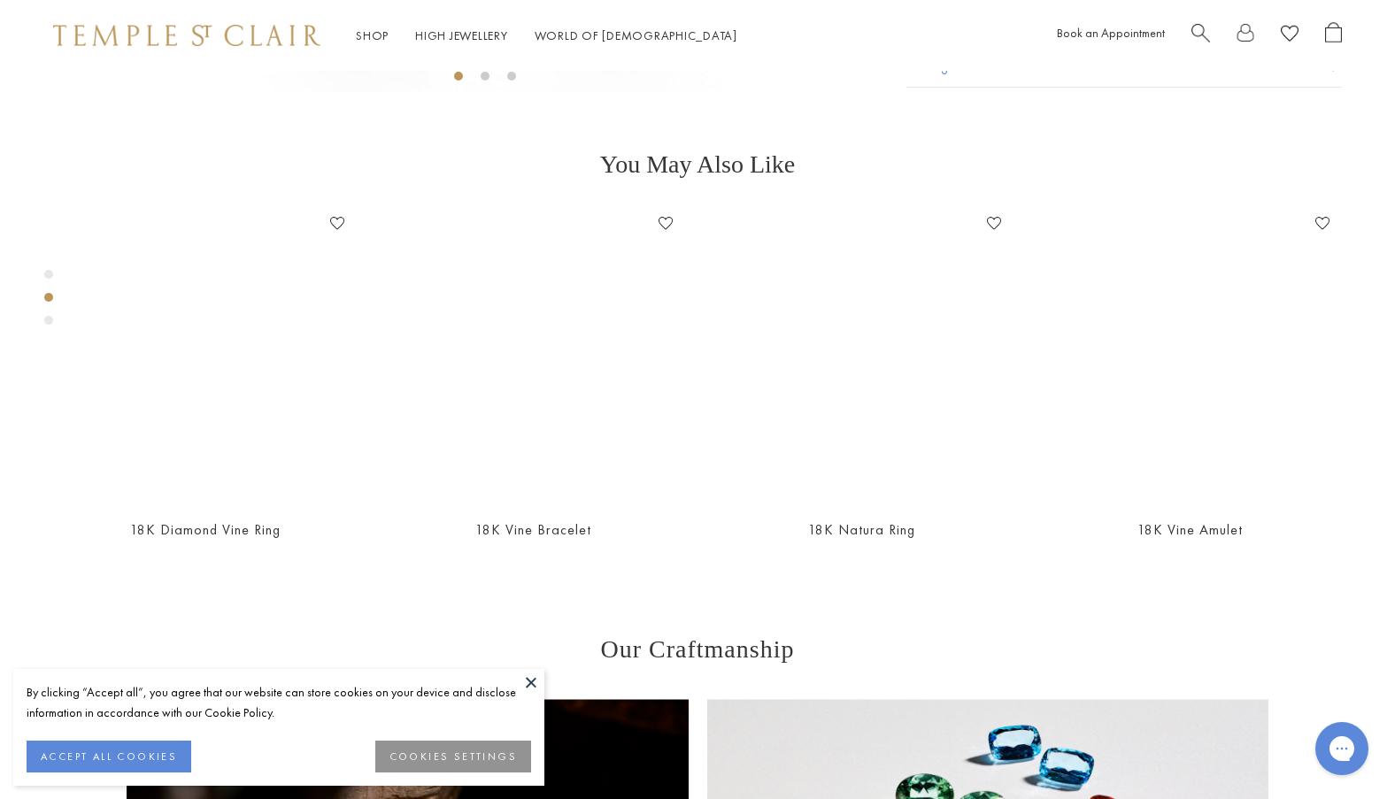
scroll to position [793, 0]
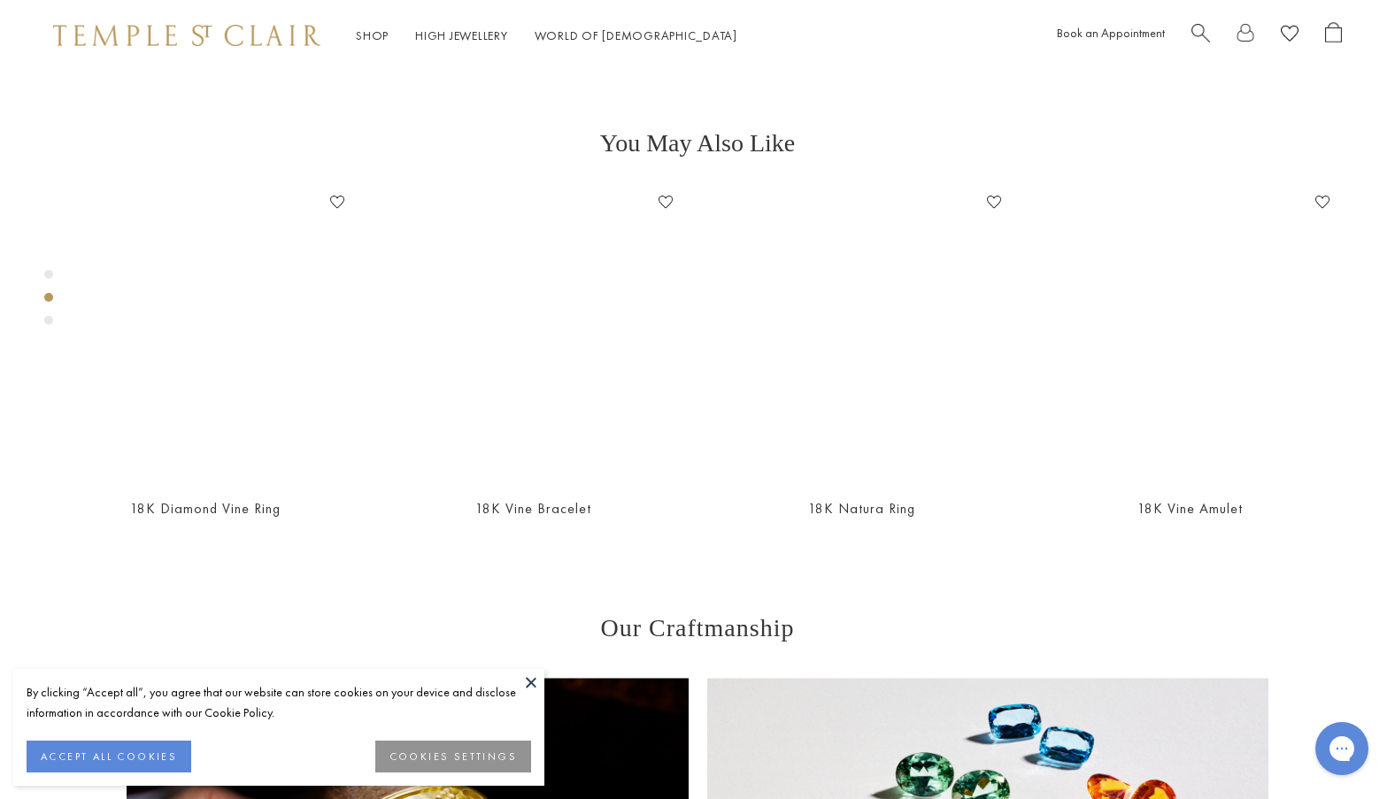
click at [49, 323] on div "Product gallery navigation" at bounding box center [48, 320] width 9 height 9
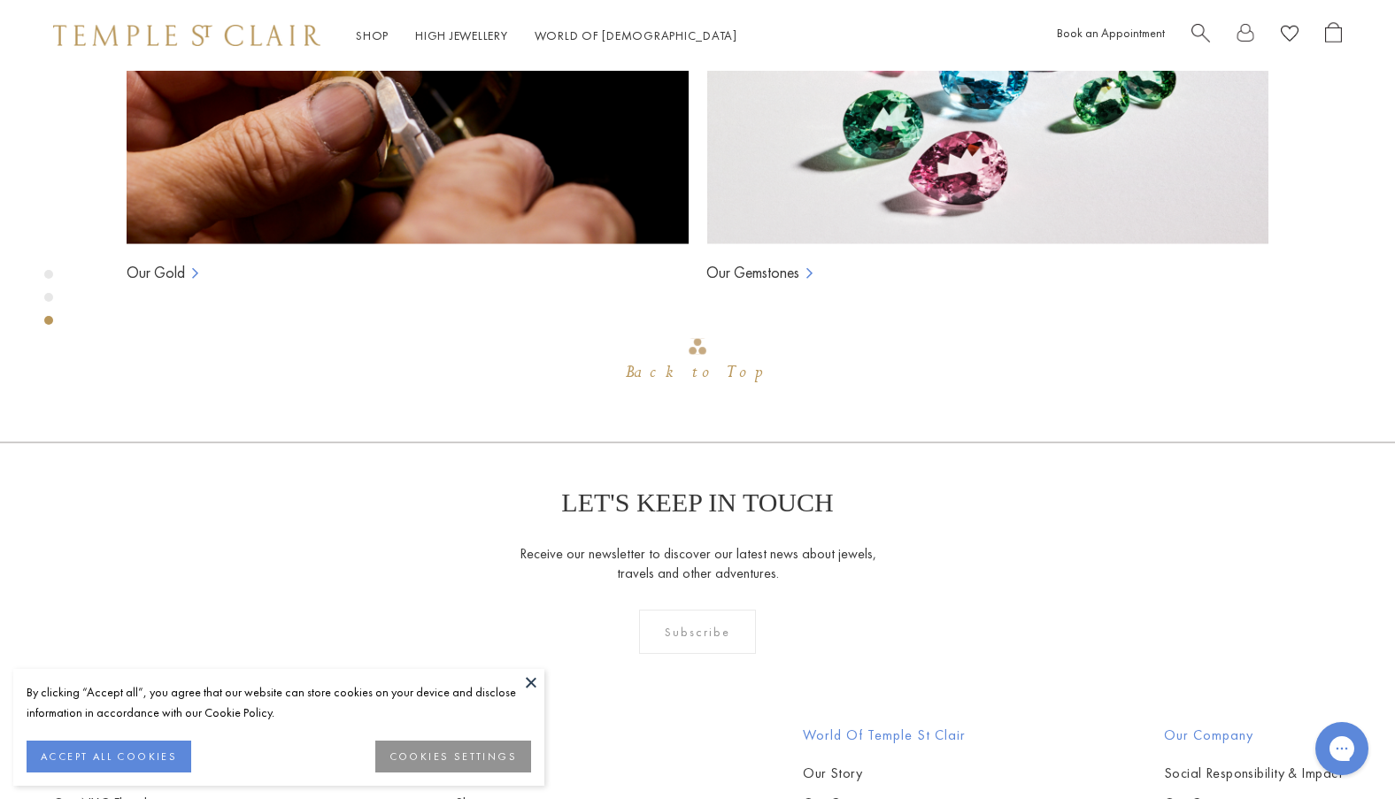
scroll to position [1586, 0]
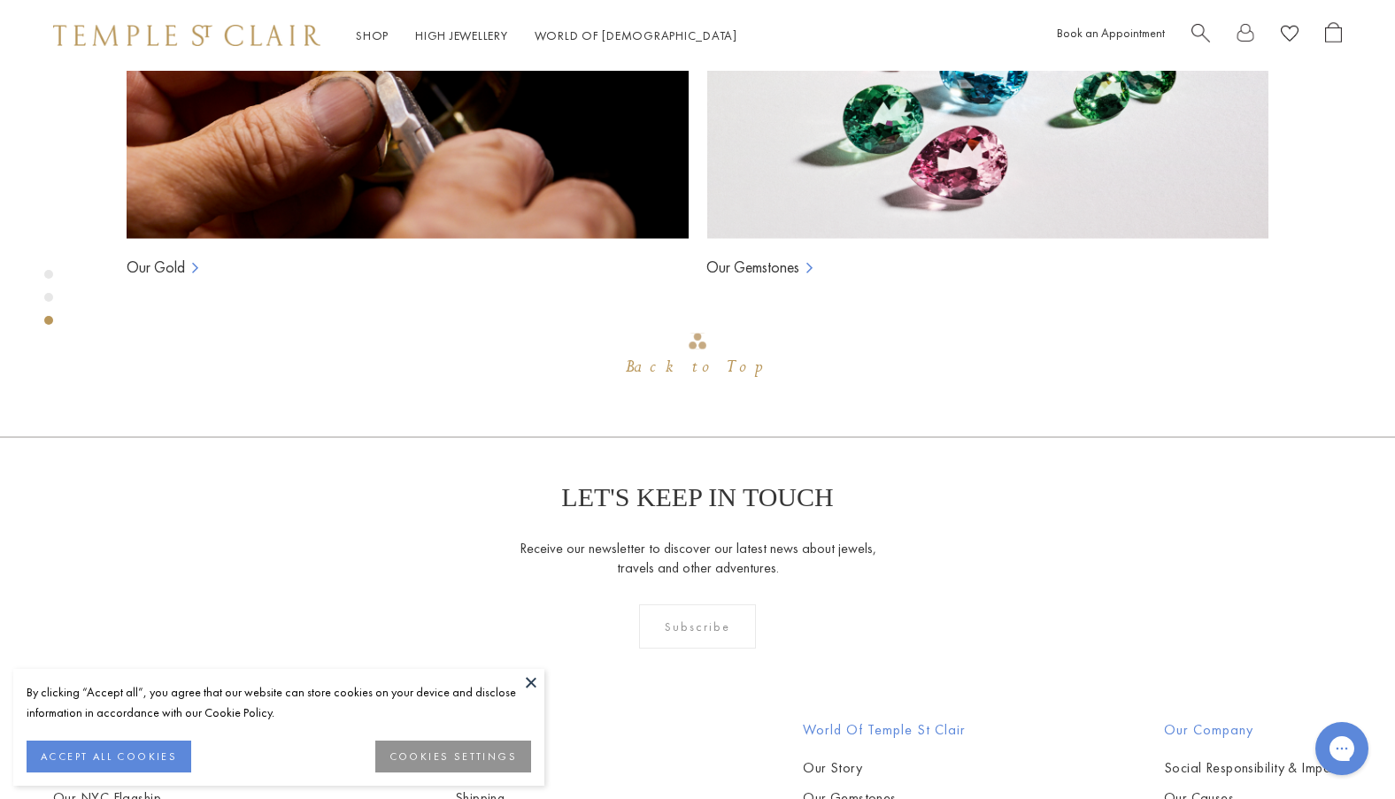
click at [530, 682] on button at bounding box center [531, 682] width 27 height 27
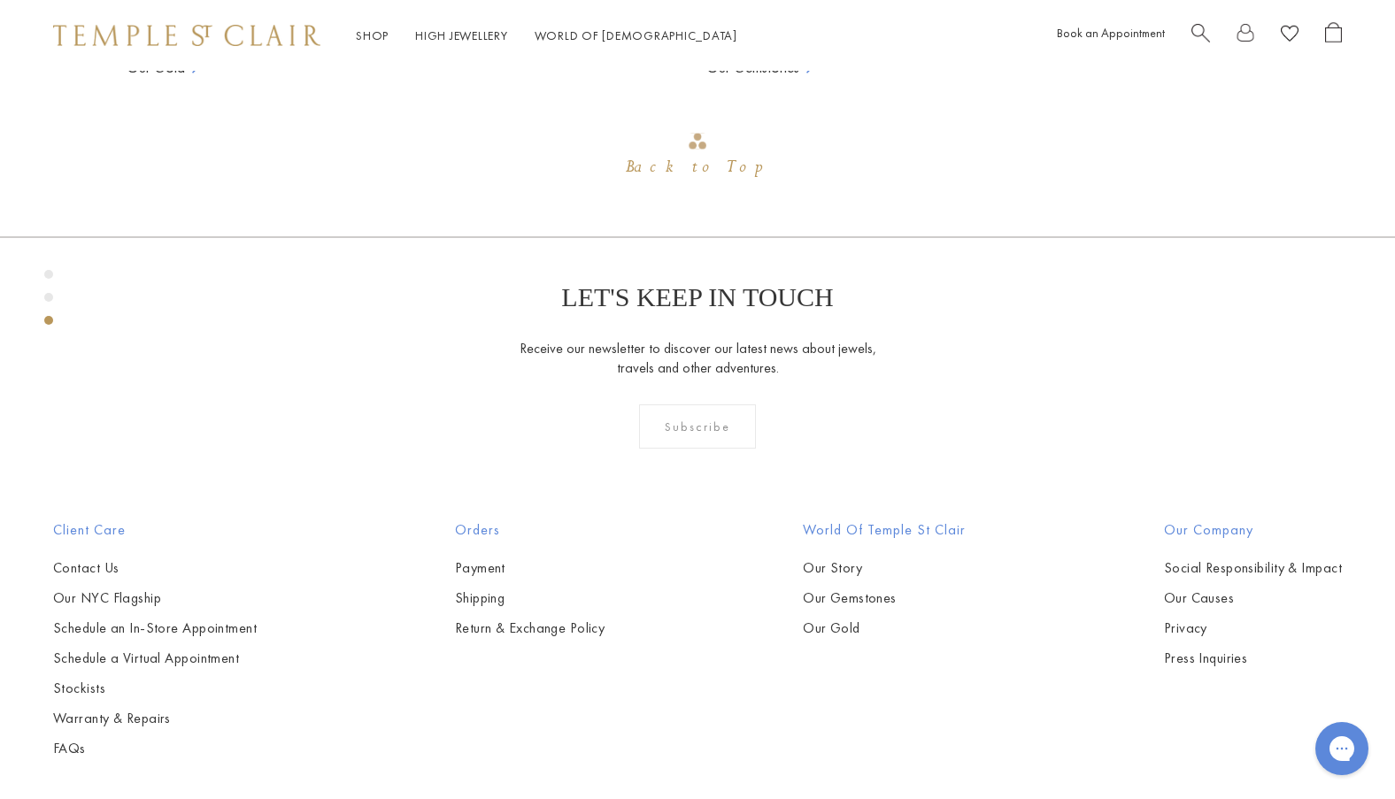
scroll to position [1763, 0]
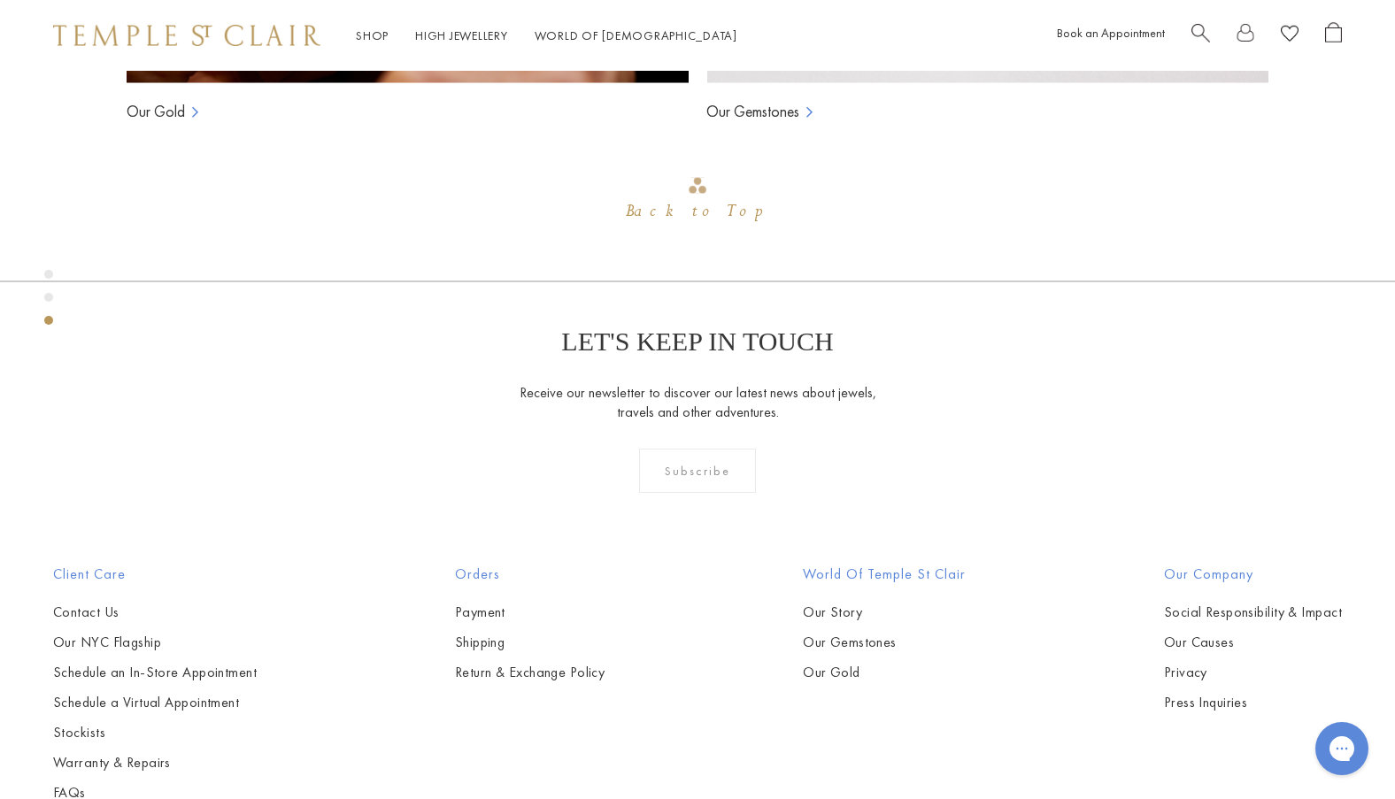
scroll to position [1586, 0]
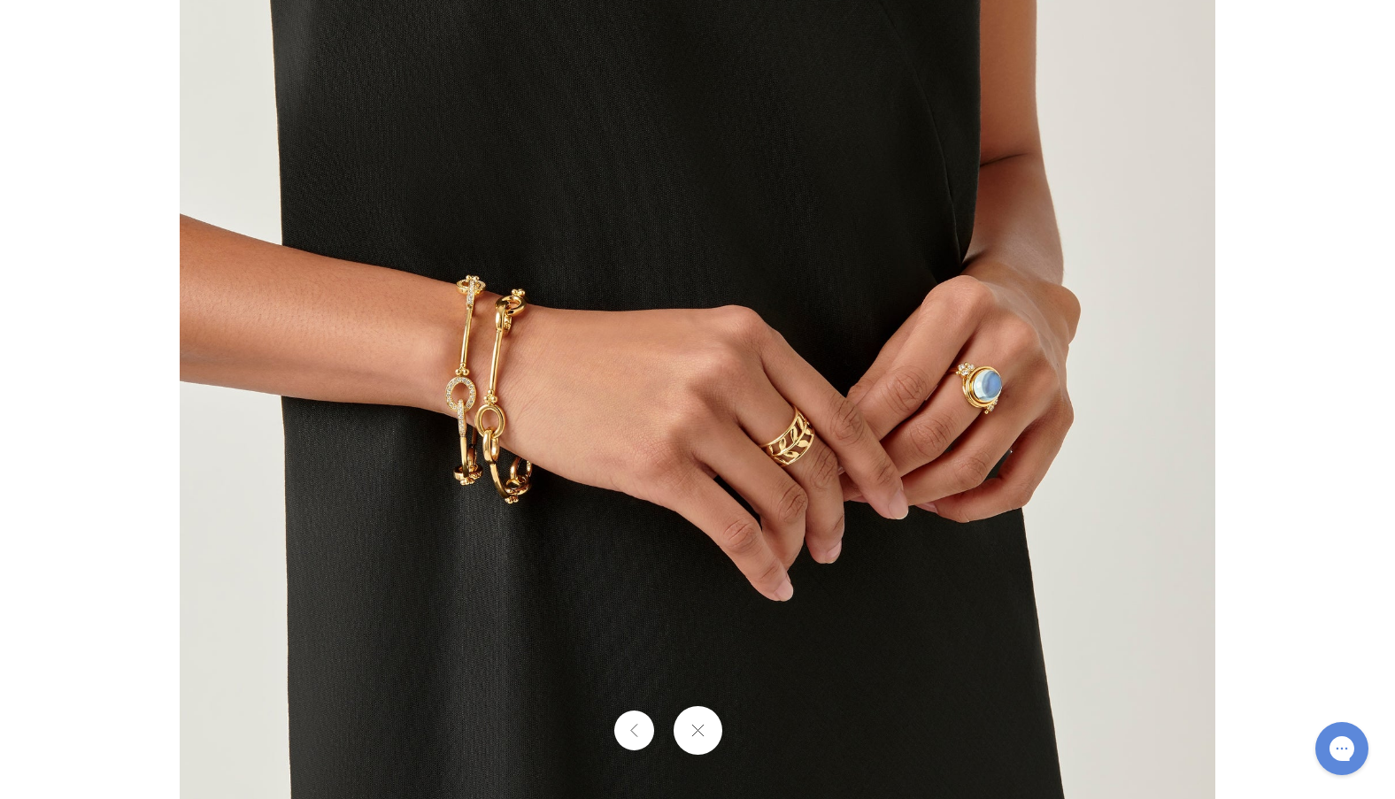
click at [799, 438] on img at bounding box center [698, 400] width 1036 height 1036
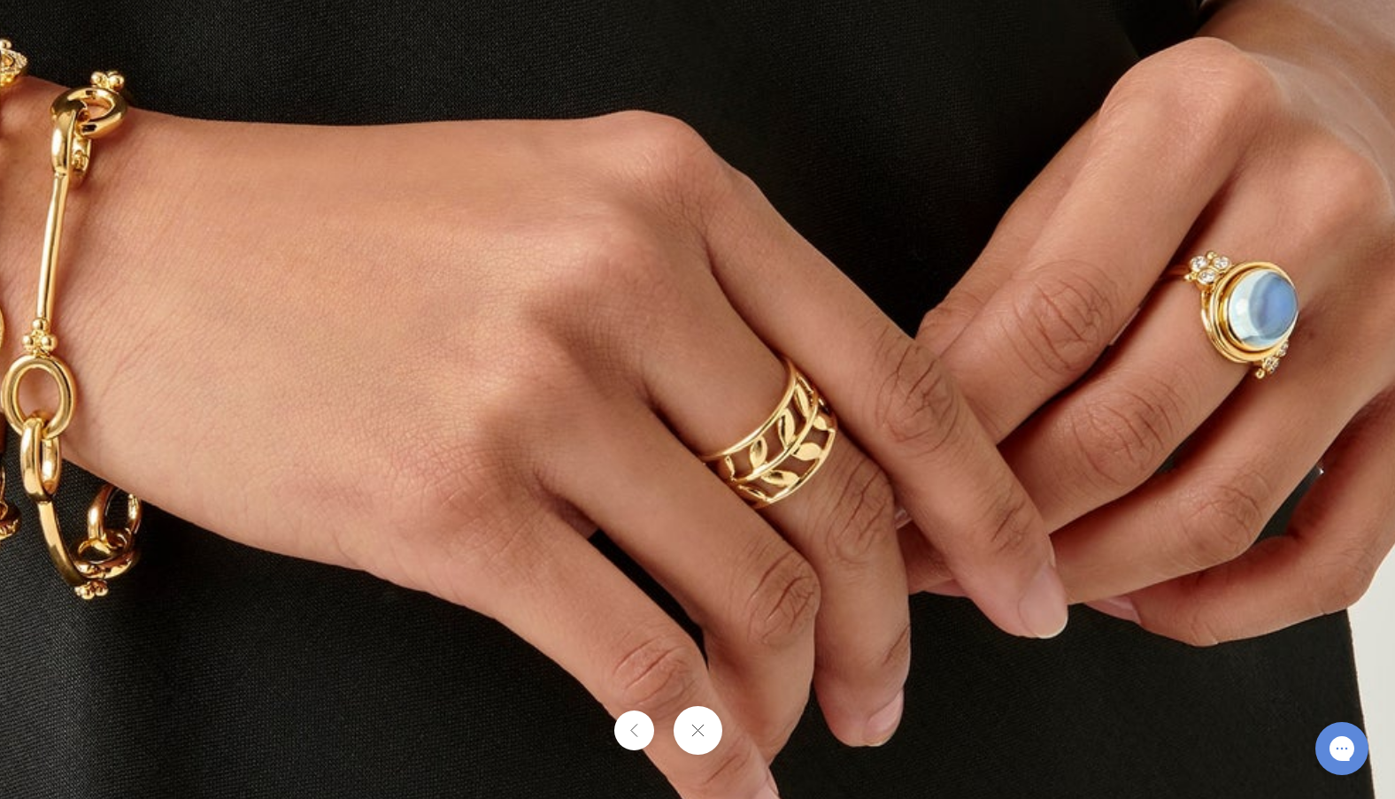
click at [691, 739] on button at bounding box center [697, 730] width 49 height 49
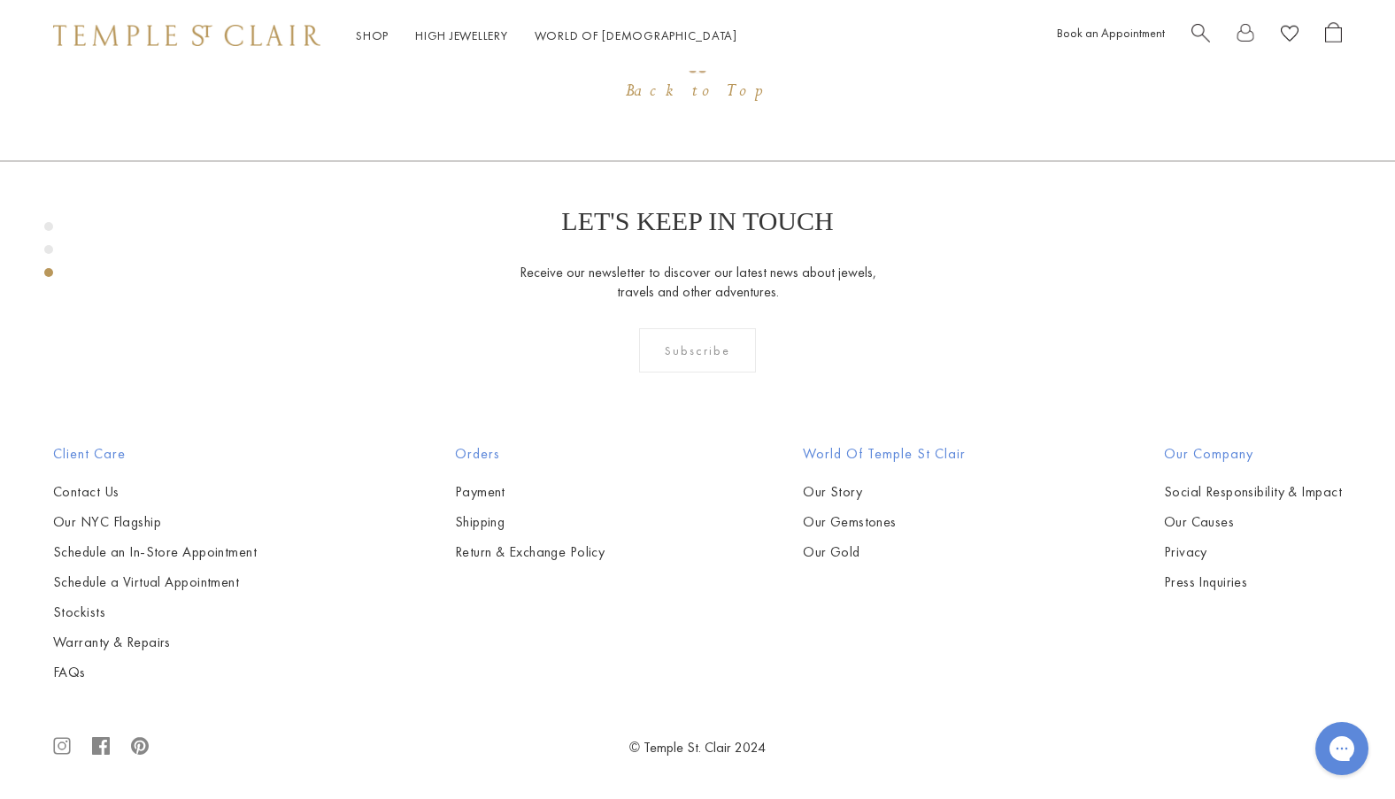
scroll to position [2478, 0]
